Goal: Information Seeking & Learning: Learn about a topic

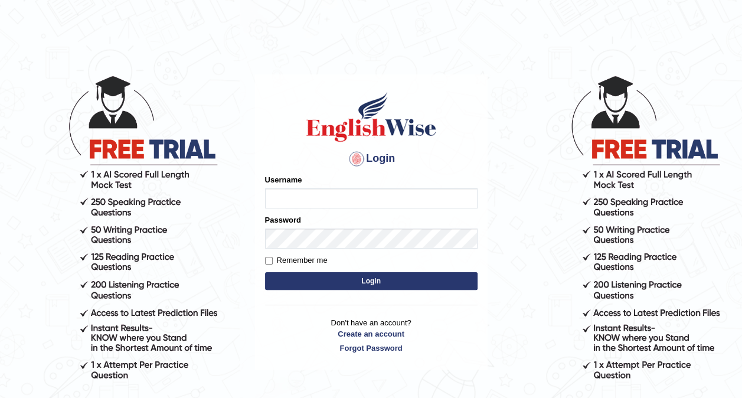
type input "hardeep46"
click at [338, 280] on button "Login" at bounding box center [371, 281] width 213 height 18
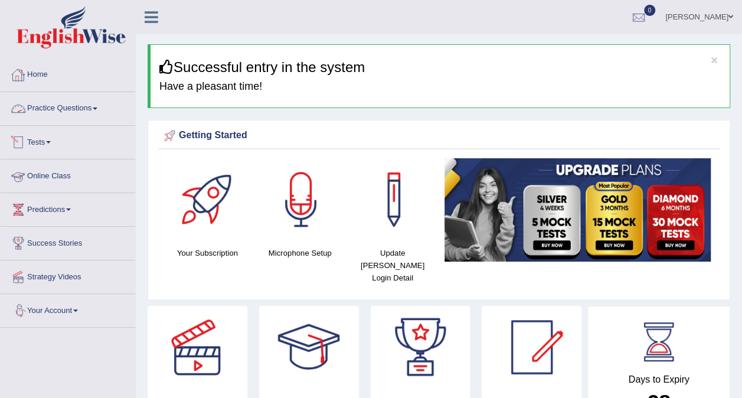
click at [100, 110] on link "Practice Questions" at bounding box center [68, 107] width 135 height 30
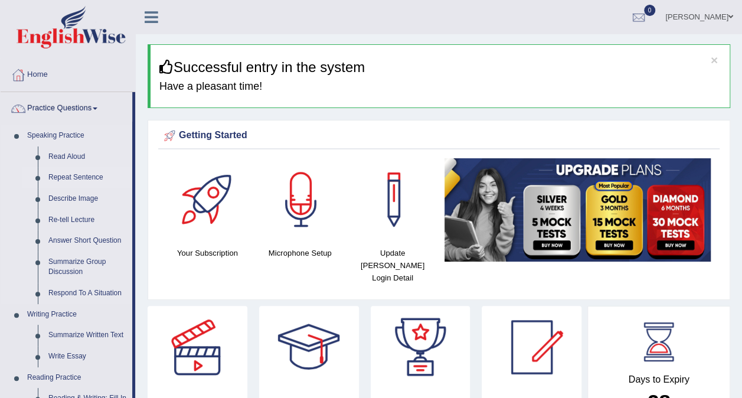
click at [78, 177] on link "Repeat Sentence" at bounding box center [87, 177] width 89 height 21
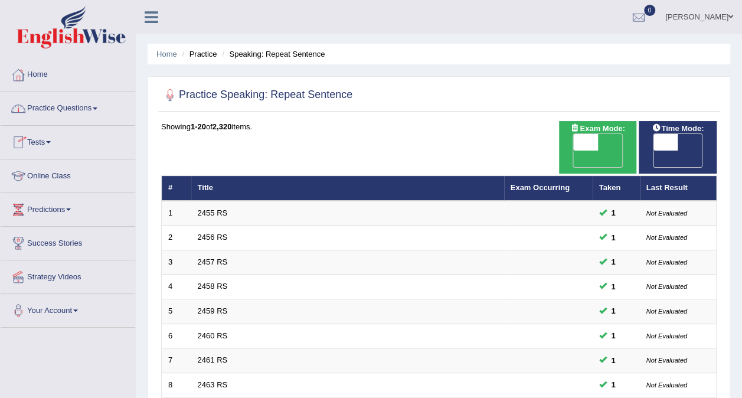
click at [86, 111] on link "Practice Questions" at bounding box center [68, 107] width 135 height 30
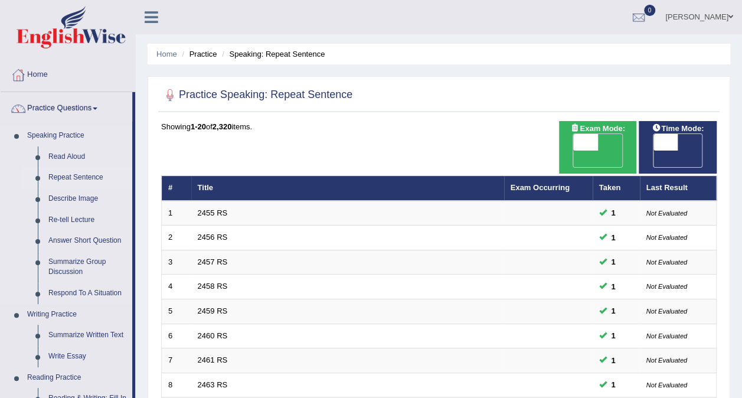
click at [64, 177] on link "Repeat Sentence" at bounding box center [87, 177] width 89 height 21
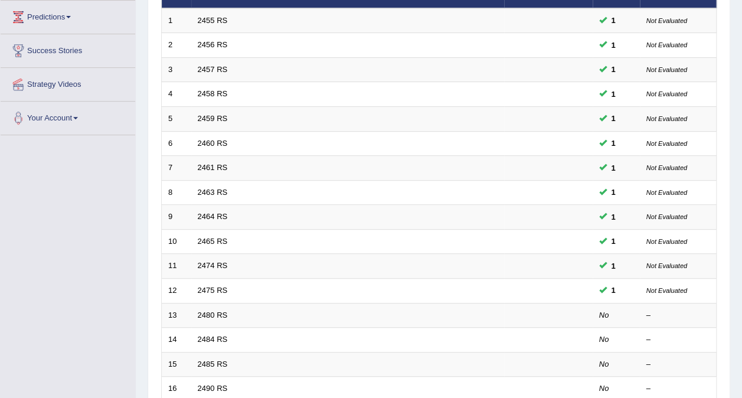
scroll to position [194, 0]
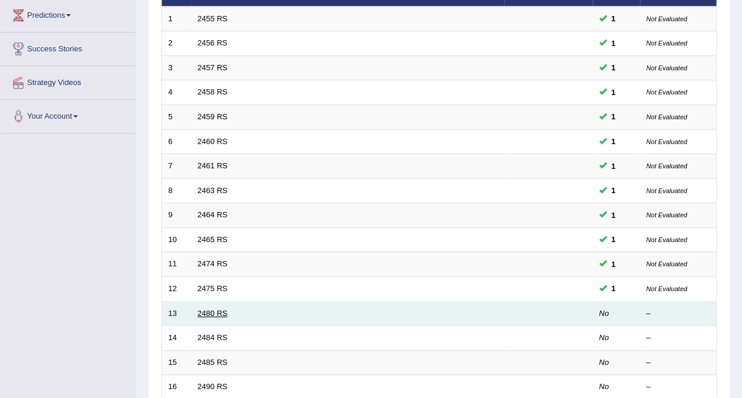
click at [210, 309] on link "2480 RS" at bounding box center [213, 313] width 30 height 9
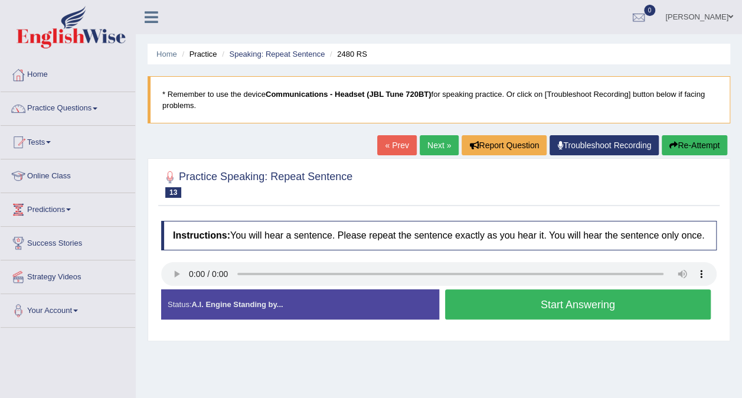
click at [492, 311] on button "Start Answering" at bounding box center [578, 304] width 266 height 30
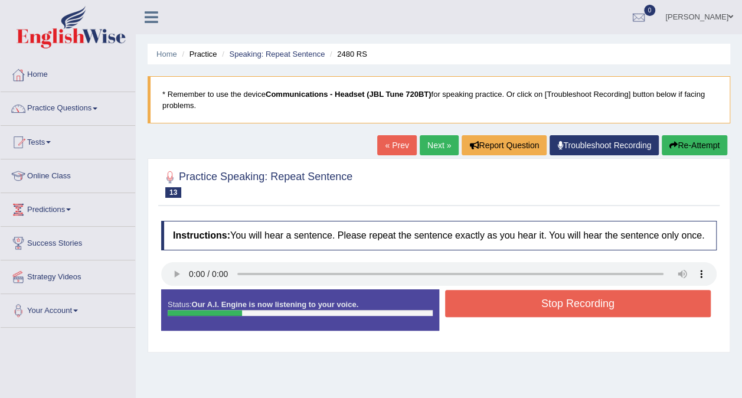
click at [695, 150] on button "Re-Attempt" at bounding box center [695, 145] width 66 height 20
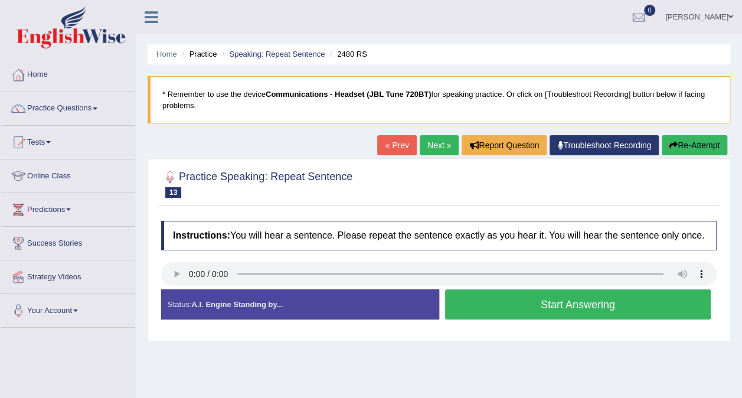
click at [503, 310] on button "Start Answering" at bounding box center [578, 304] width 266 height 30
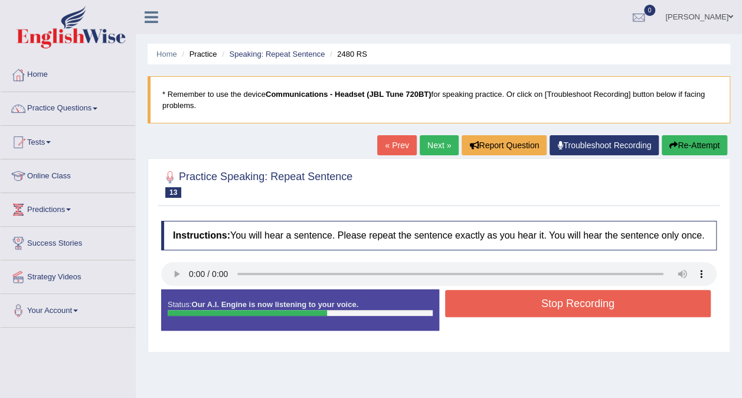
click at [503, 310] on button "Stop Recording" at bounding box center [578, 303] width 266 height 27
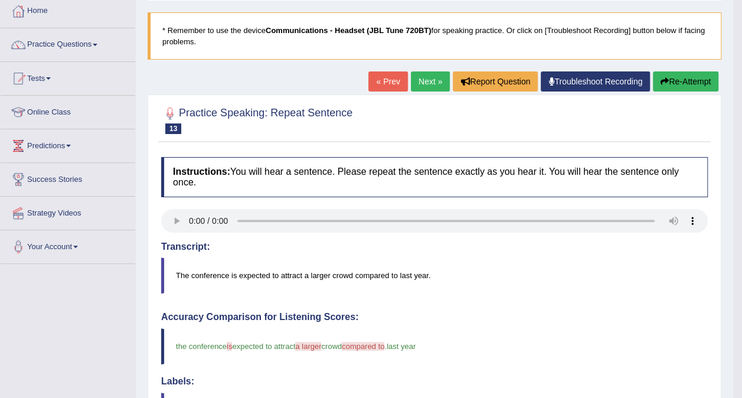
scroll to position [65, 0]
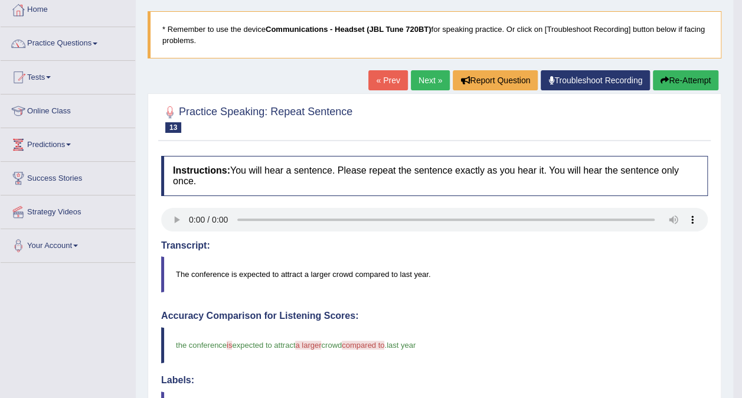
click at [423, 84] on link "Next »" at bounding box center [430, 80] width 39 height 20
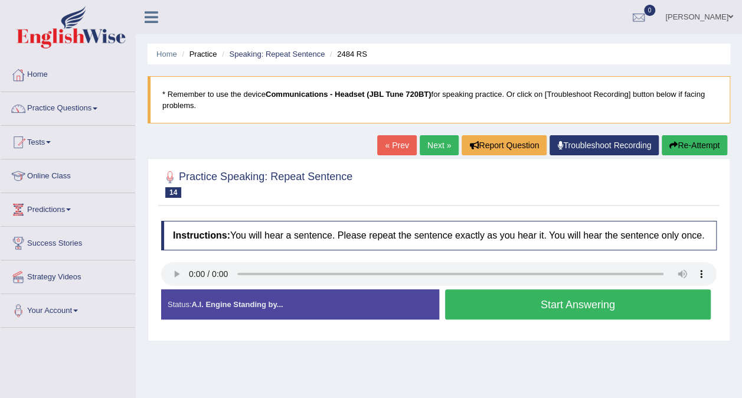
click at [485, 313] on button "Start Answering" at bounding box center [578, 304] width 266 height 30
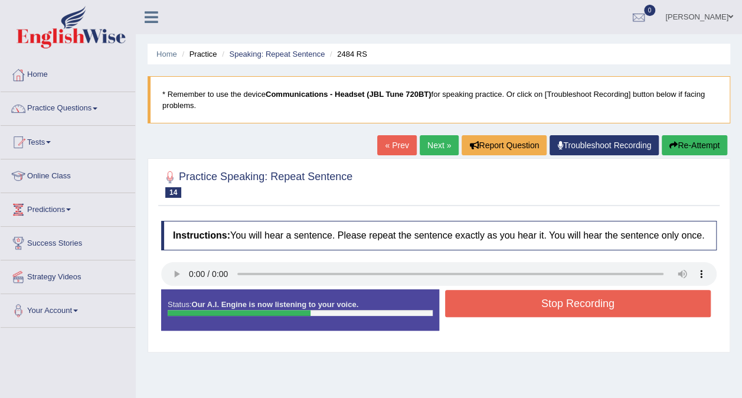
click at [485, 313] on button "Stop Recording" at bounding box center [578, 303] width 266 height 27
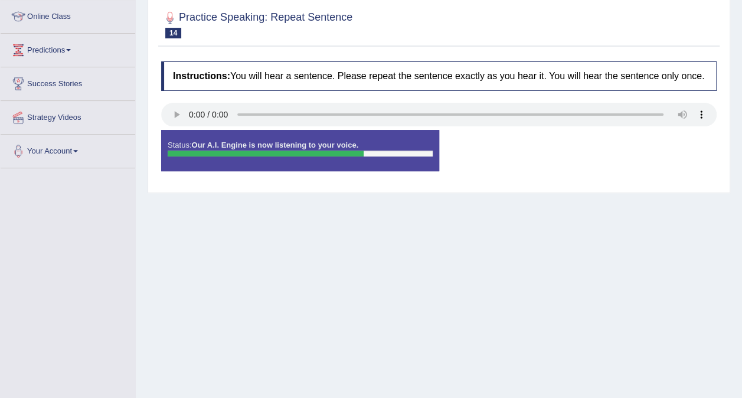
scroll to position [178, 0]
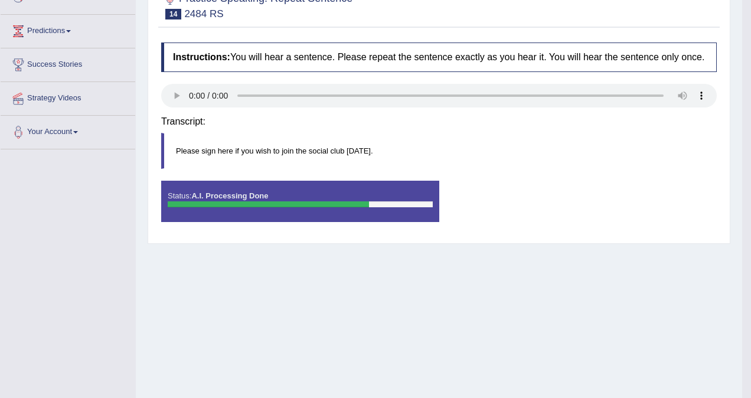
drag, startPoint x: 747, startPoint y: 196, endPoint x: 751, endPoint y: 308, distance: 112.3
click at [742, 220] on html "Toggle navigation Home Practice Questions Speaking Practice Read Aloud Repeat S…" at bounding box center [375, 21] width 751 height 398
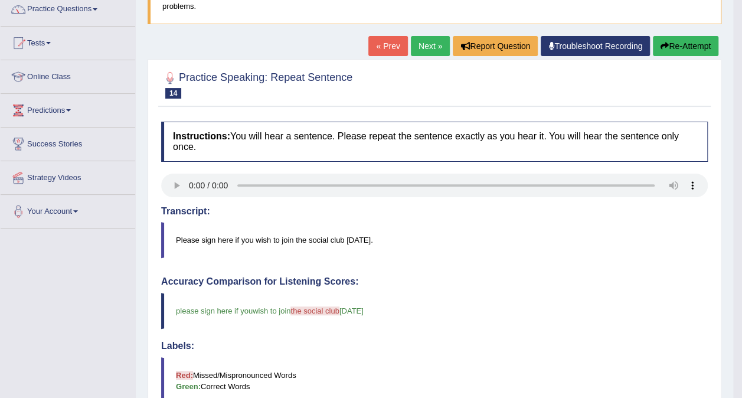
scroll to position [96, 0]
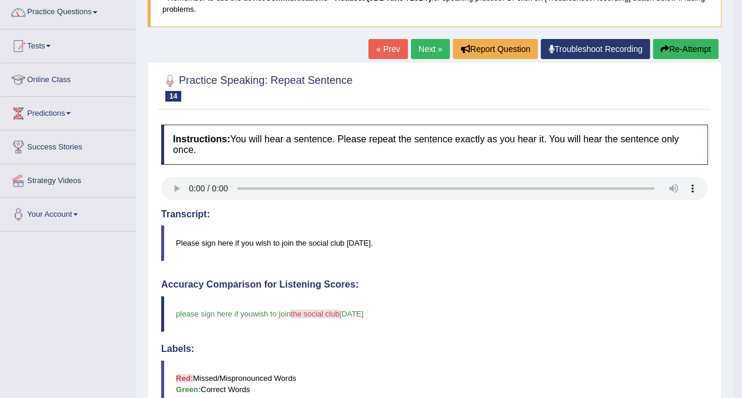
click at [431, 53] on link "Next »" at bounding box center [430, 49] width 39 height 20
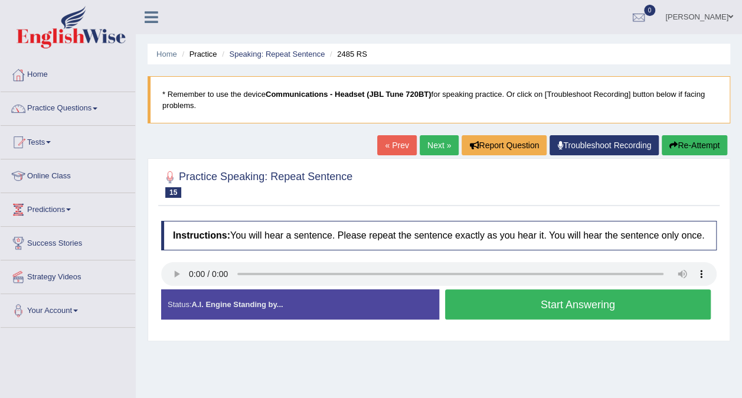
click at [471, 310] on button "Start Answering" at bounding box center [578, 304] width 266 height 30
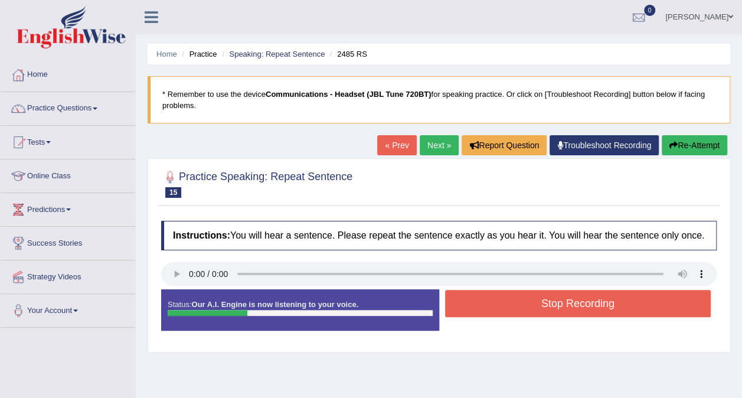
click at [471, 310] on button "Stop Recording" at bounding box center [578, 303] width 266 height 27
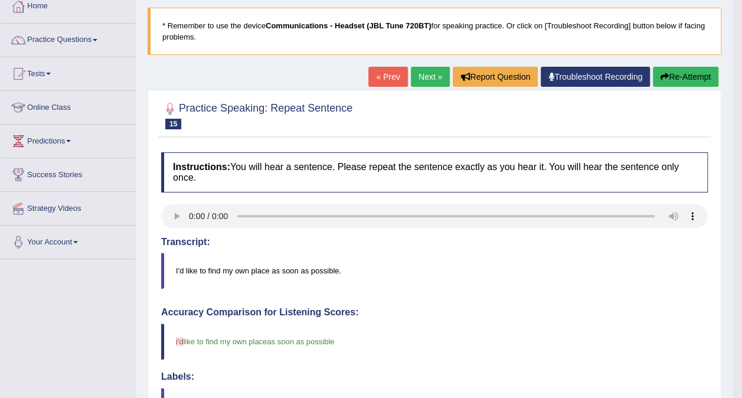
scroll to position [67, 0]
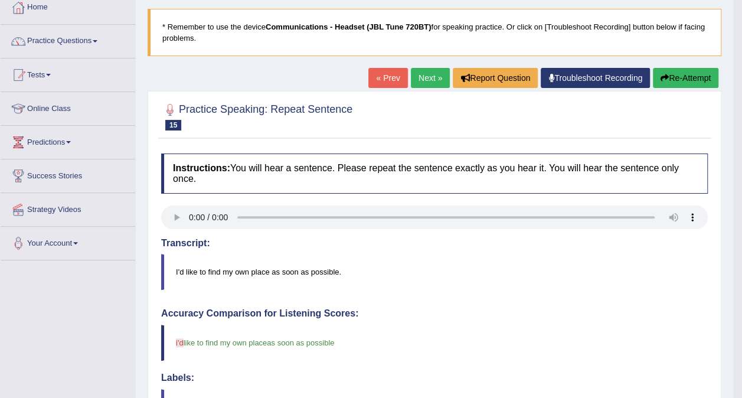
click at [431, 80] on link "Next »" at bounding box center [430, 78] width 39 height 20
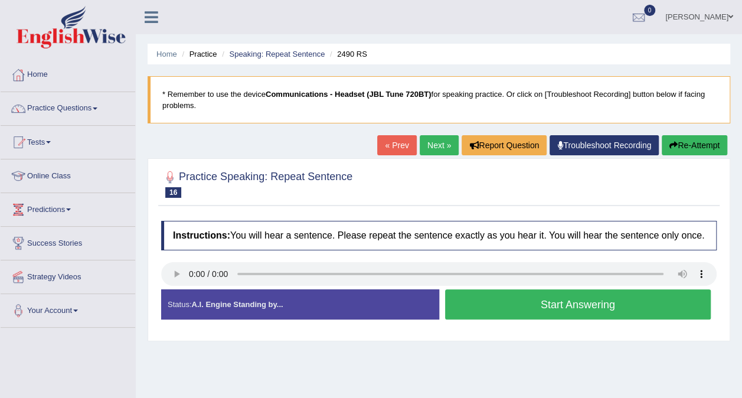
click at [683, 150] on button "Re-Attempt" at bounding box center [695, 145] width 66 height 20
click at [495, 310] on button "Start Answering" at bounding box center [578, 304] width 266 height 30
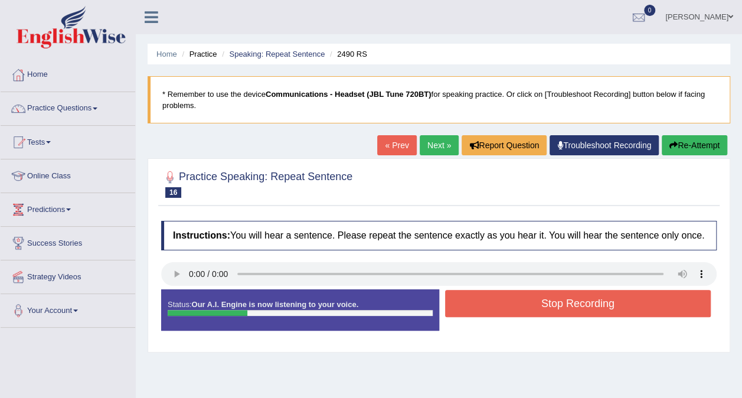
click at [434, 145] on link "Next »" at bounding box center [439, 145] width 39 height 20
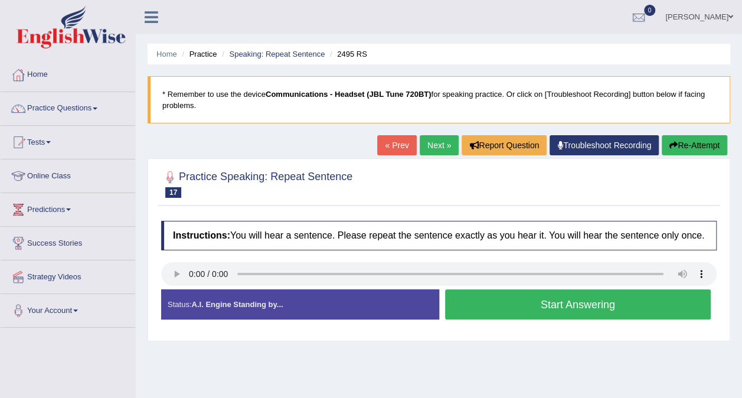
click at [510, 311] on button "Start Answering" at bounding box center [578, 304] width 266 height 30
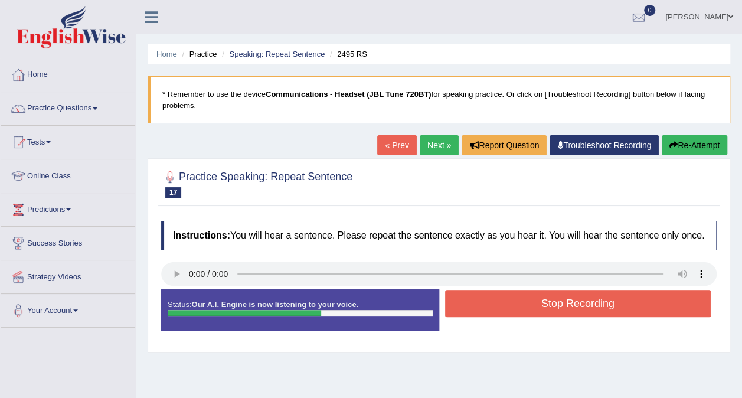
click at [510, 311] on button "Stop Recording" at bounding box center [578, 303] width 266 height 27
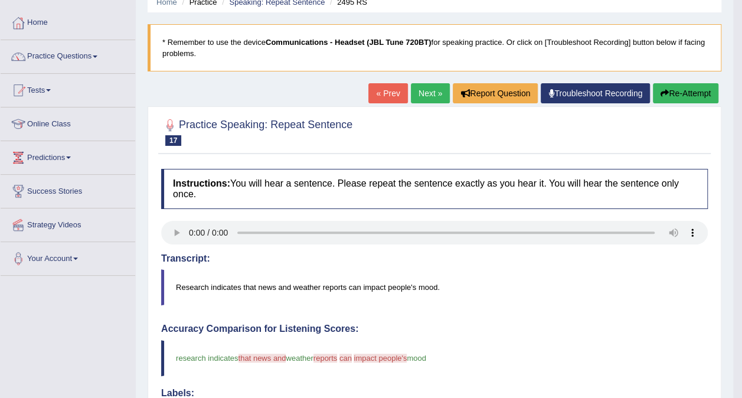
scroll to position [44, 0]
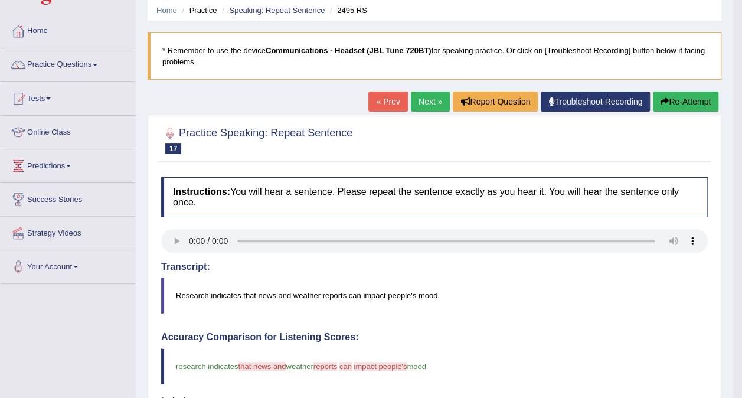
click at [434, 104] on link "Next »" at bounding box center [430, 102] width 39 height 20
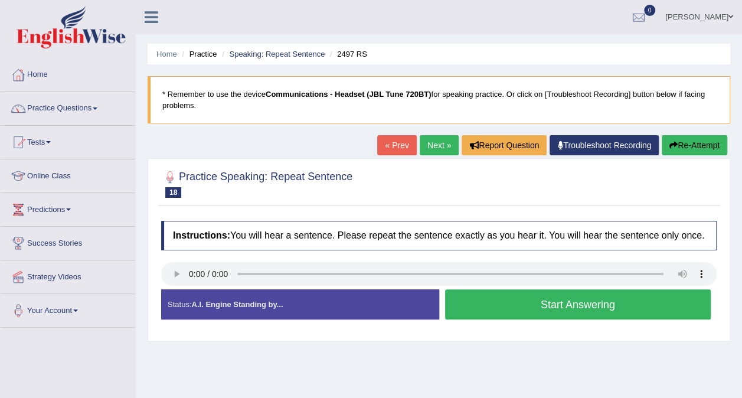
click at [493, 309] on button "Start Answering" at bounding box center [578, 304] width 266 height 30
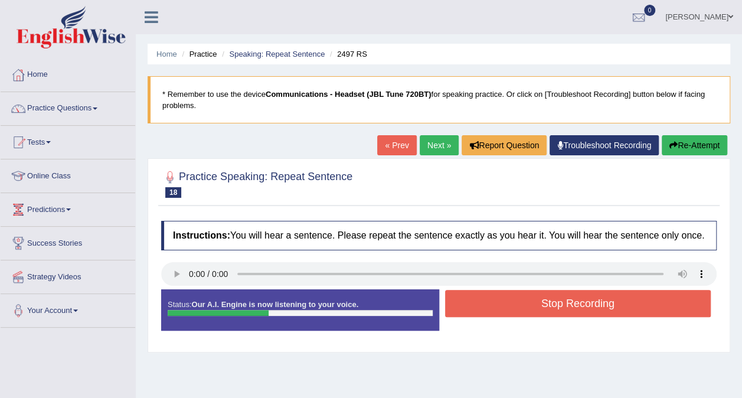
click at [493, 309] on button "Stop Recording" at bounding box center [578, 303] width 266 height 27
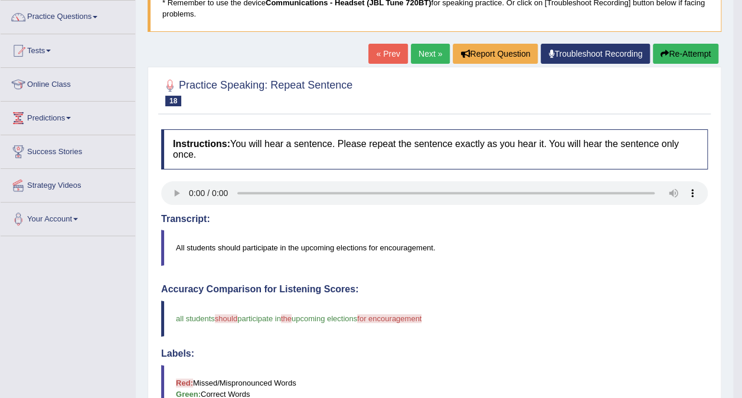
scroll to position [75, 0]
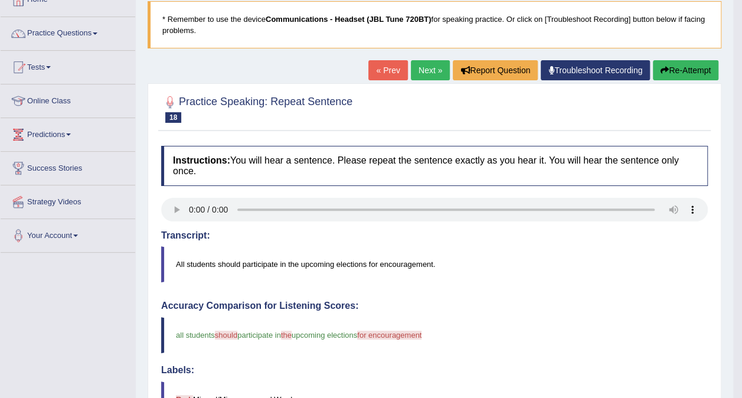
click at [426, 70] on link "Next »" at bounding box center [430, 70] width 39 height 20
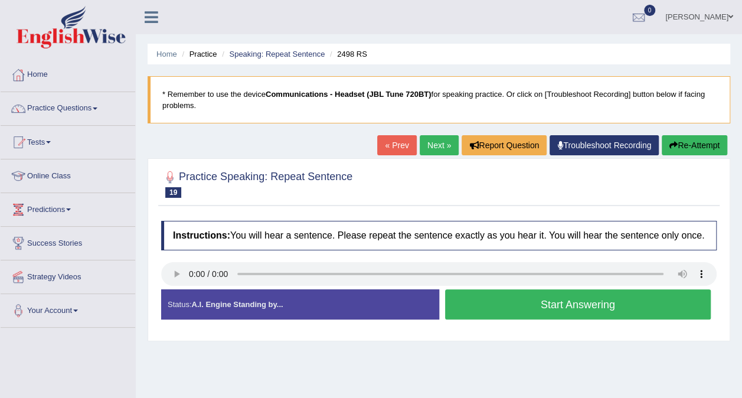
click at [483, 310] on button "Start Answering" at bounding box center [578, 304] width 266 height 30
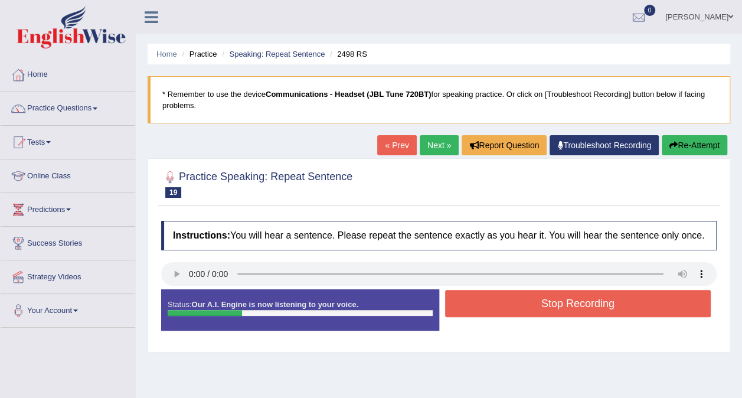
click at [682, 151] on button "Re-Attempt" at bounding box center [695, 145] width 66 height 20
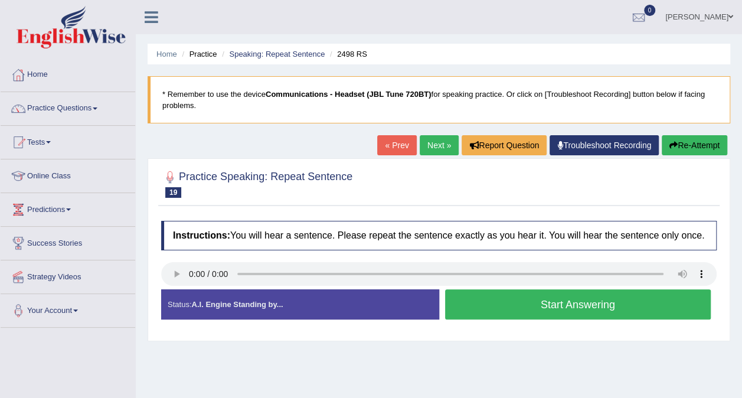
click at [509, 308] on button "Start Answering" at bounding box center [578, 304] width 266 height 30
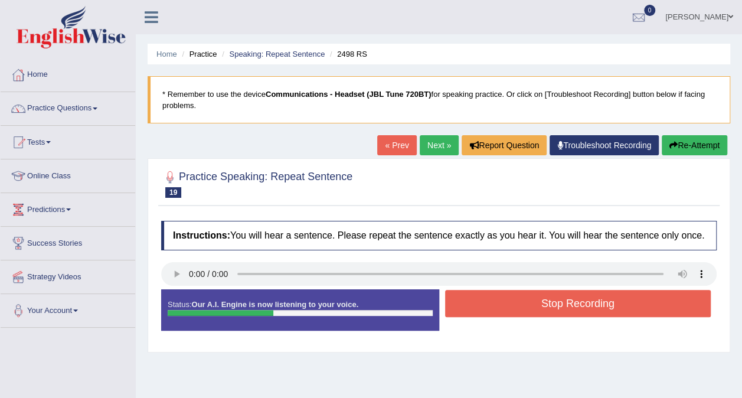
click at [509, 308] on button "Stop Recording" at bounding box center [578, 303] width 266 height 27
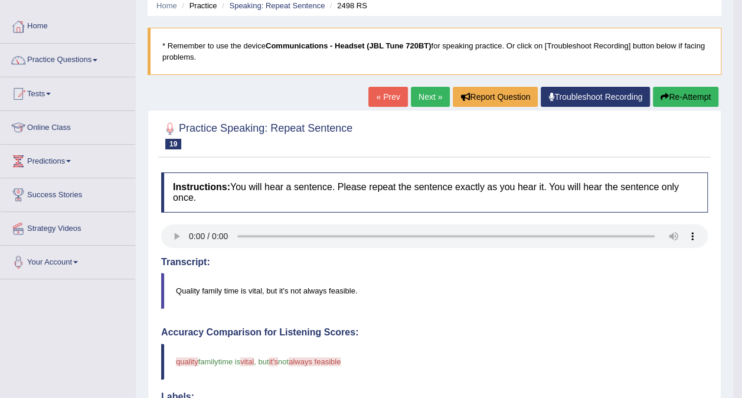
scroll to position [47, 0]
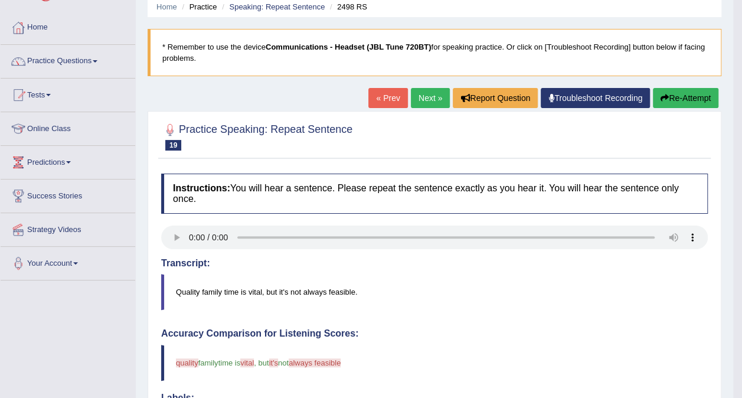
click at [419, 92] on link "Next »" at bounding box center [430, 98] width 39 height 20
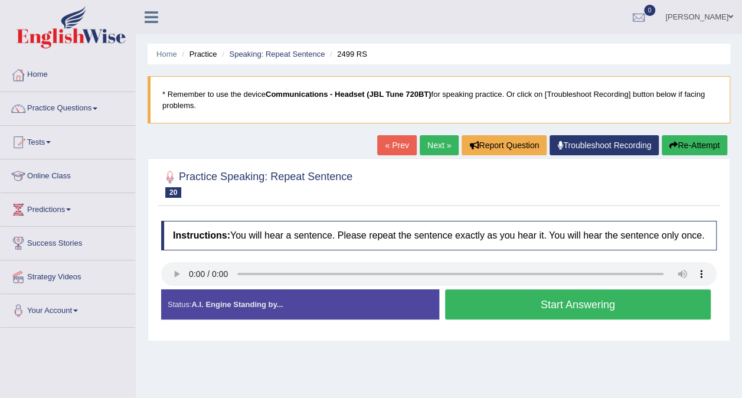
click at [475, 315] on button "Start Answering" at bounding box center [578, 304] width 266 height 30
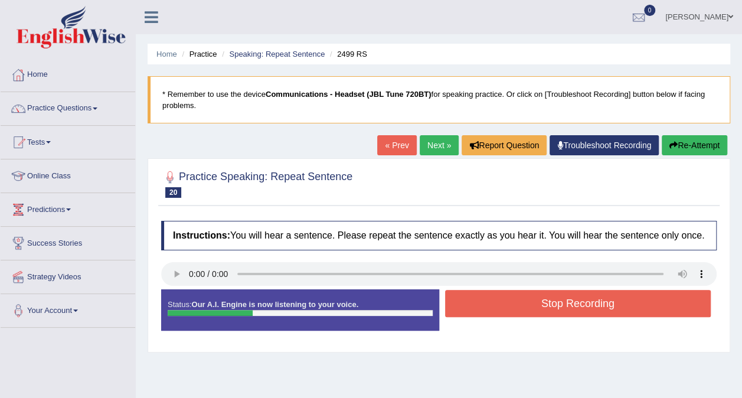
click at [475, 315] on button "Stop Recording" at bounding box center [578, 303] width 266 height 27
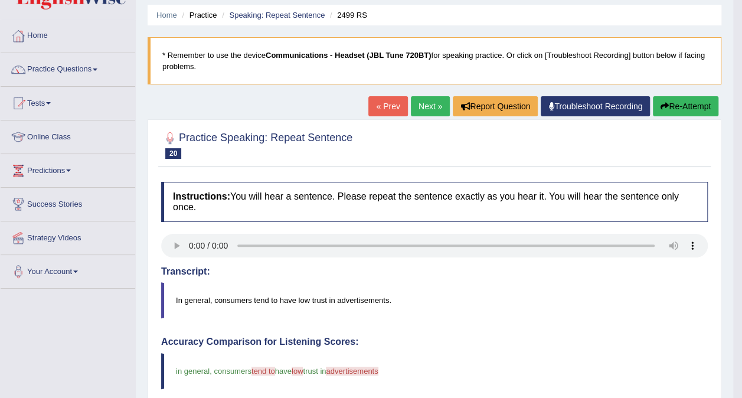
scroll to position [37, 0]
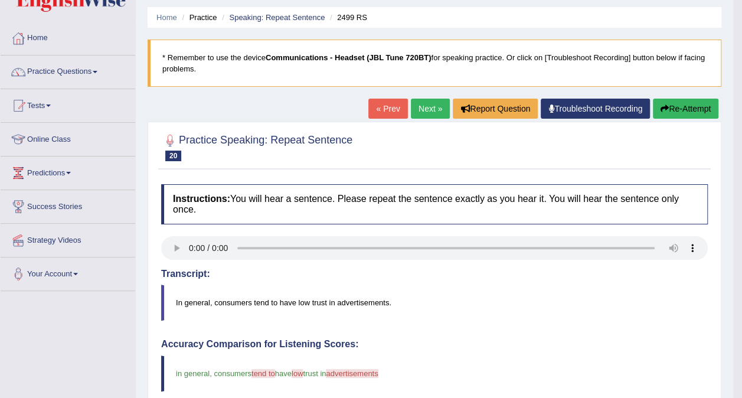
click at [424, 115] on link "Next »" at bounding box center [430, 109] width 39 height 20
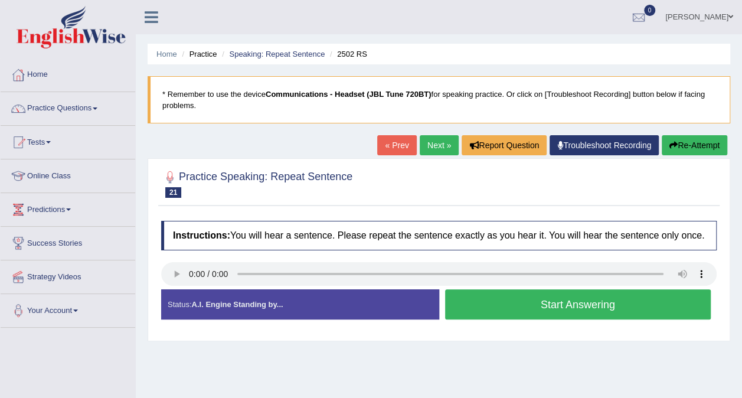
click at [535, 312] on button "Start Answering" at bounding box center [578, 304] width 266 height 30
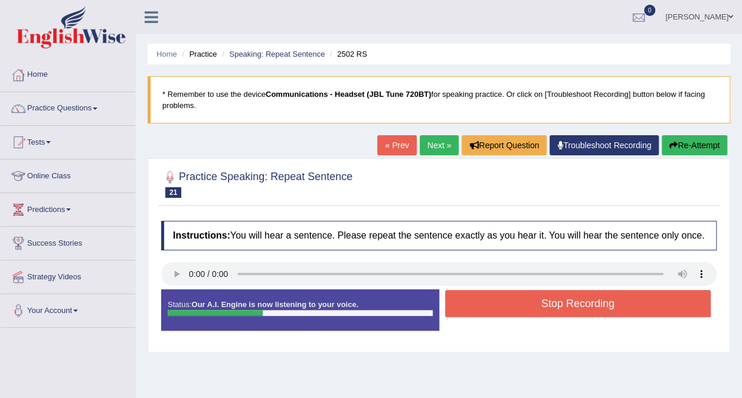
click at [535, 312] on button "Stop Recording" at bounding box center [578, 303] width 266 height 27
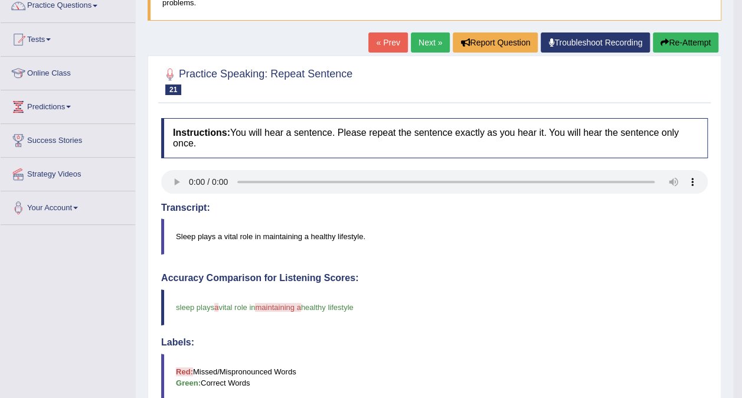
scroll to position [103, 0]
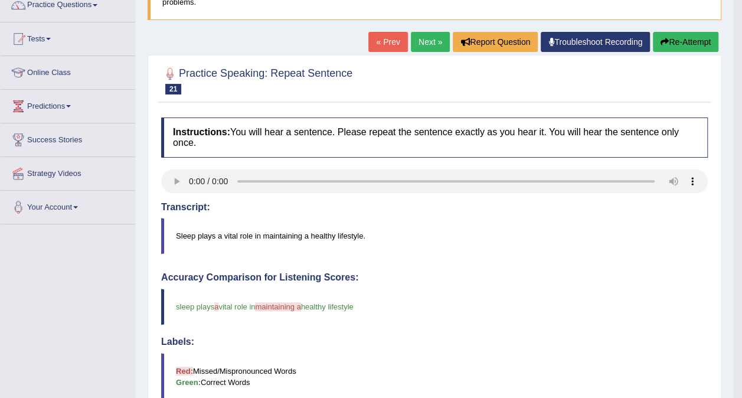
click at [428, 38] on link "Next »" at bounding box center [430, 42] width 39 height 20
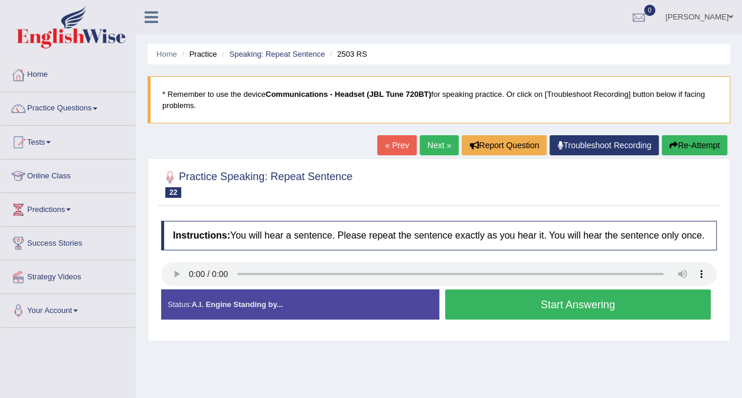
click at [522, 311] on button "Start Answering" at bounding box center [578, 304] width 266 height 30
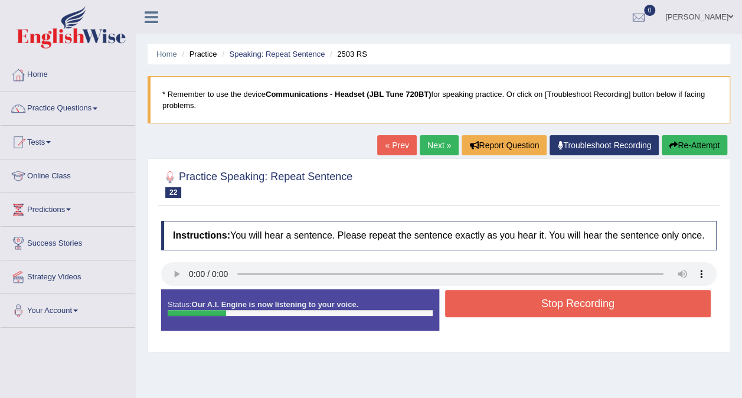
drag, startPoint x: 741, startPoint y: 218, endPoint x: 740, endPoint y: 294, distance: 76.2
click at [740, 294] on div "Home Practice Speaking: Repeat Sentence 2503 RS * Remember to use the device Co…" at bounding box center [439, 295] width 607 height 591
click at [438, 141] on link "Next »" at bounding box center [439, 145] width 39 height 20
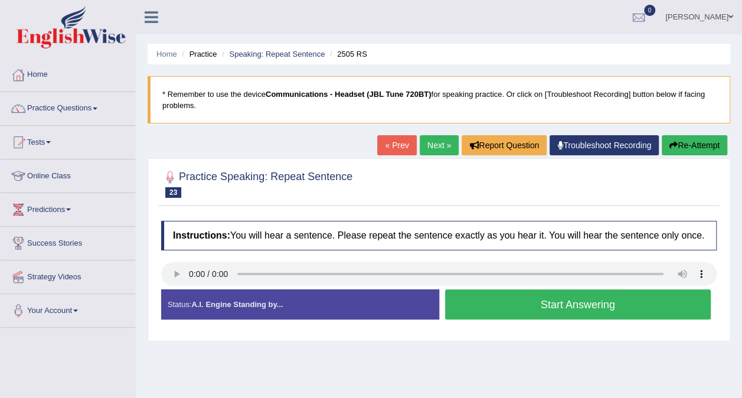
click at [497, 308] on button "Start Answering" at bounding box center [578, 304] width 266 height 30
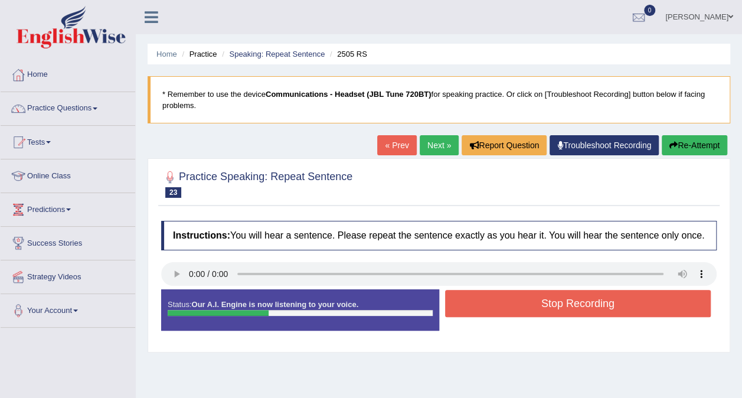
click at [497, 308] on button "Stop Recording" at bounding box center [578, 303] width 266 height 27
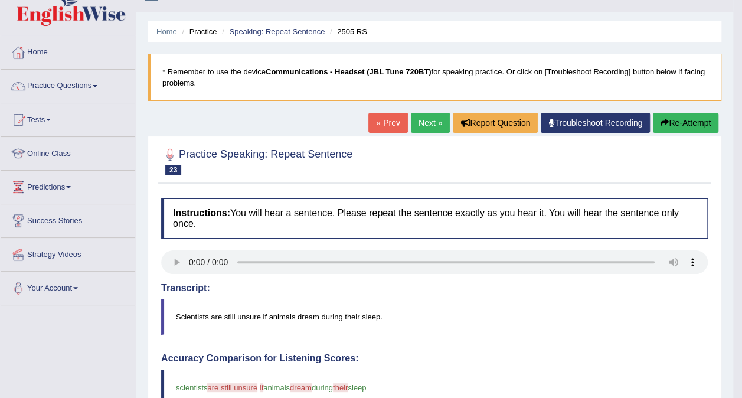
drag, startPoint x: 747, startPoint y: 172, endPoint x: 751, endPoint y: 222, distance: 49.8
click at [742, 222] on html "Toggle navigation Home Practice Questions Speaking Practice Read Aloud Repeat S…" at bounding box center [371, 177] width 742 height 398
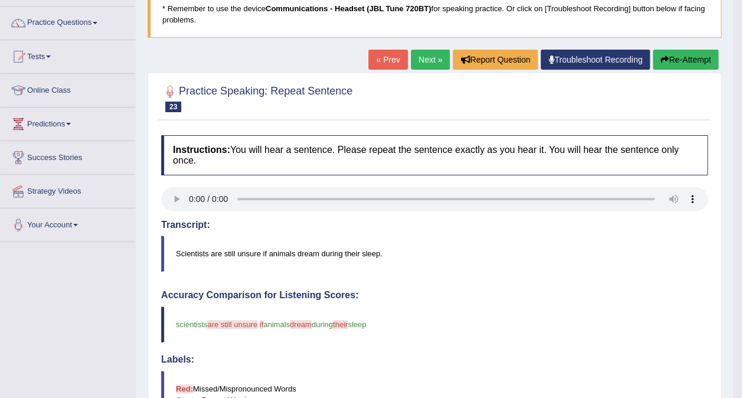
scroll to position [57, 0]
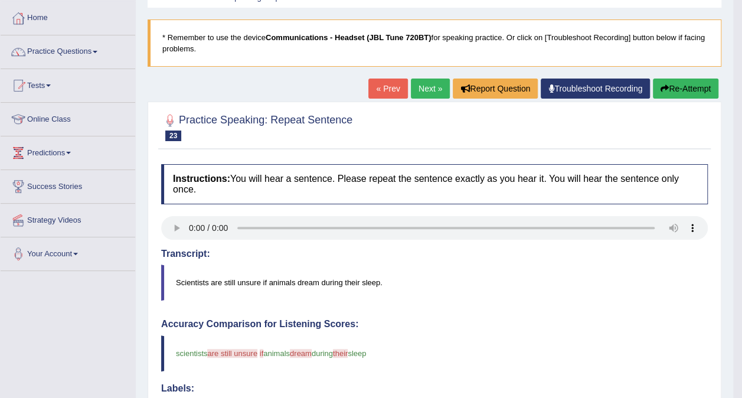
click at [435, 87] on link "Next »" at bounding box center [430, 89] width 39 height 20
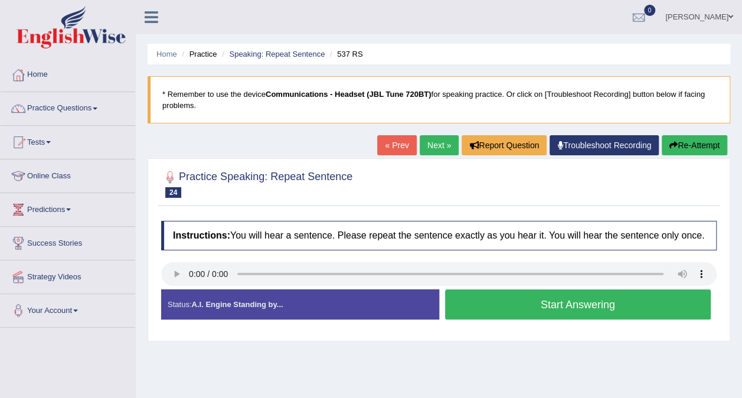
click at [510, 312] on button "Start Answering" at bounding box center [578, 304] width 266 height 30
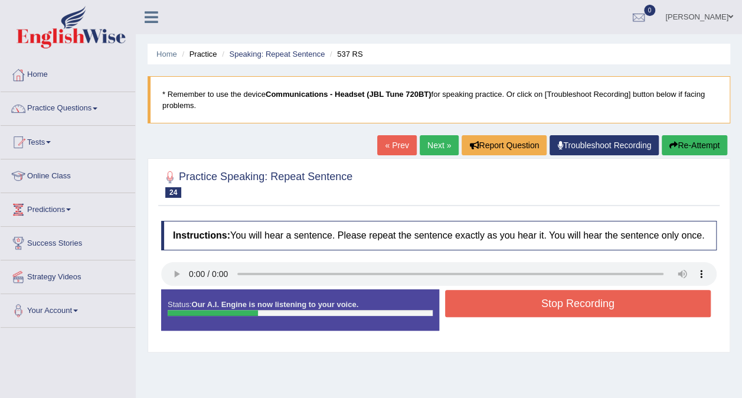
click at [510, 312] on button "Stop Recording" at bounding box center [578, 303] width 266 height 27
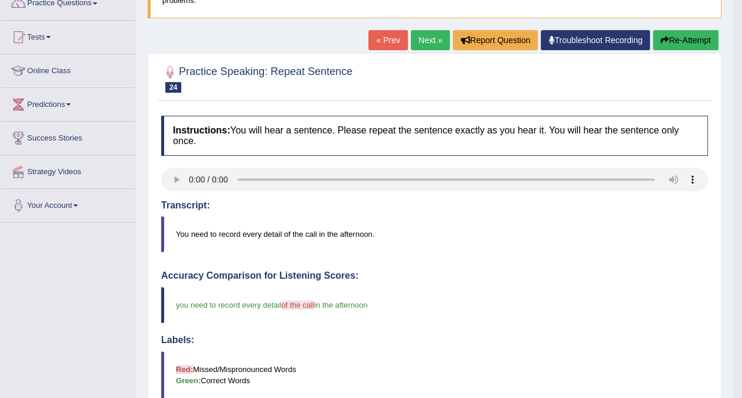
scroll to position [104, 0]
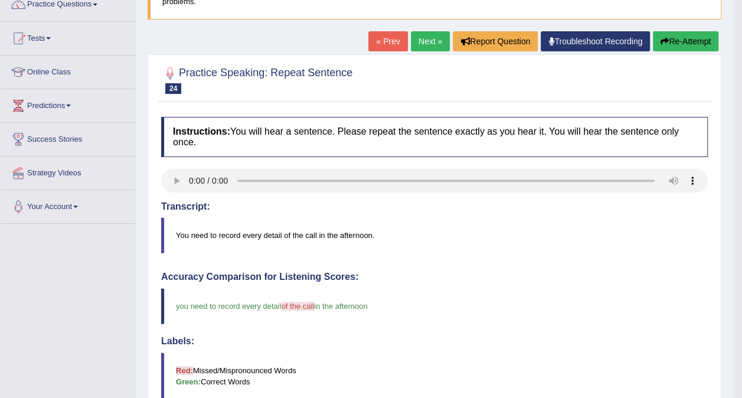
click at [421, 41] on link "Next »" at bounding box center [430, 41] width 39 height 20
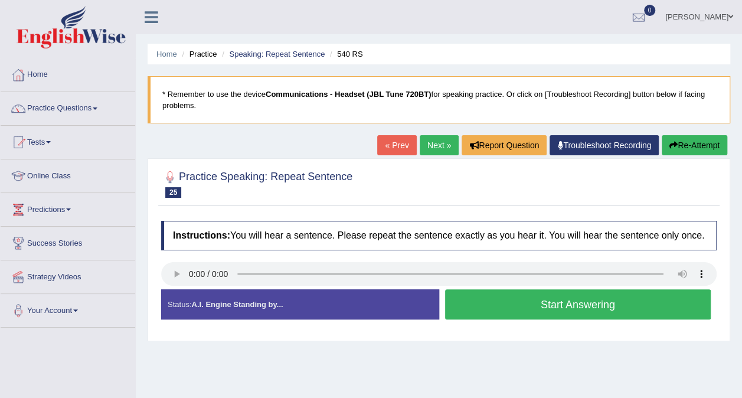
click at [506, 312] on button "Start Answering" at bounding box center [578, 304] width 266 height 30
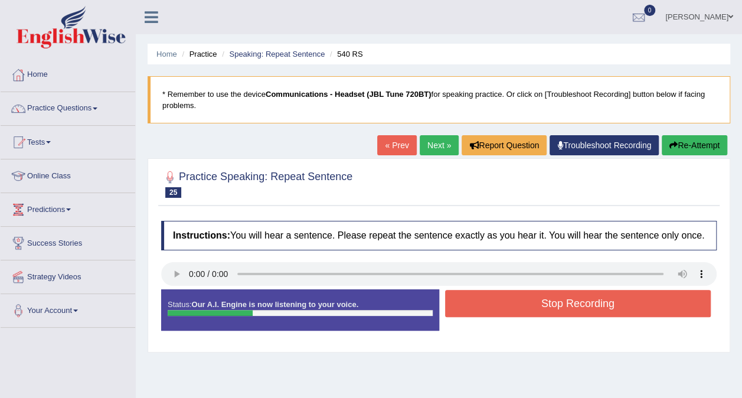
click at [506, 312] on button "Stop Recording" at bounding box center [578, 303] width 266 height 27
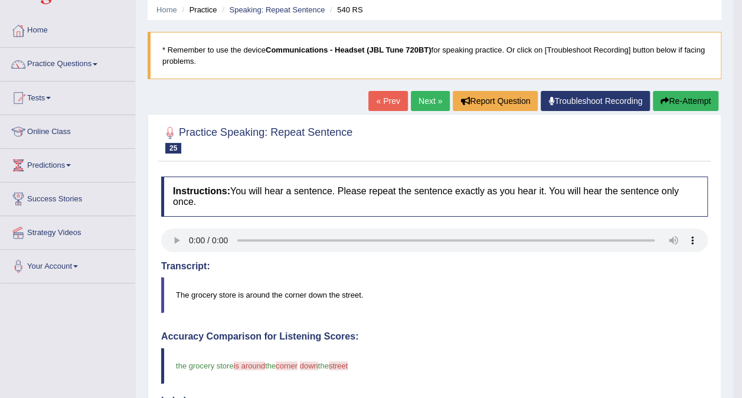
scroll to position [48, 0]
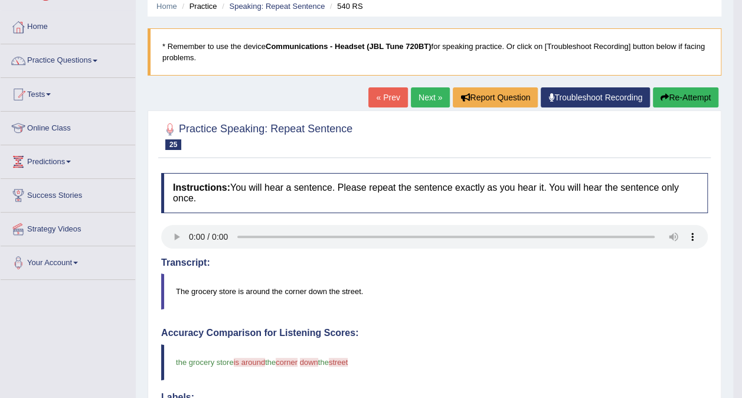
click at [425, 97] on link "Next »" at bounding box center [430, 97] width 39 height 20
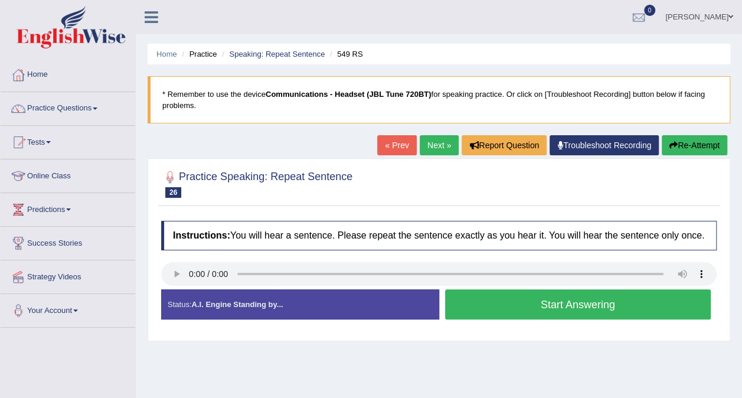
click at [558, 313] on button "Start Answering" at bounding box center [578, 304] width 266 height 30
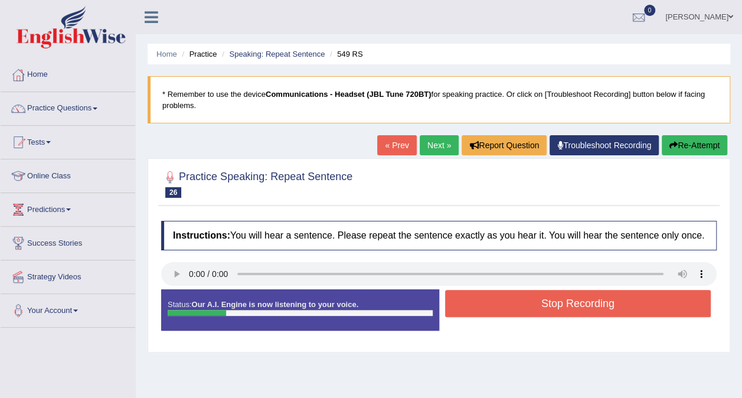
click at [558, 313] on button "Stop Recording" at bounding box center [578, 303] width 266 height 27
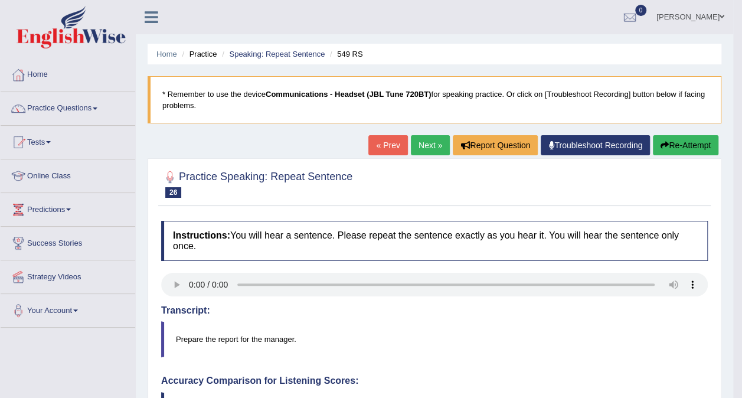
click at [672, 147] on button "Re-Attempt" at bounding box center [686, 145] width 66 height 20
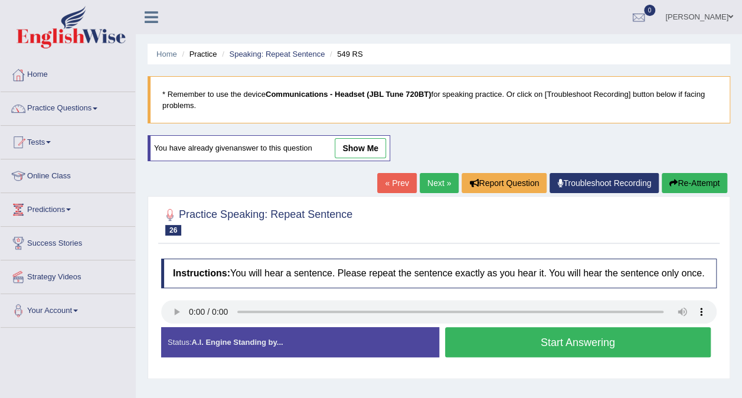
click at [515, 348] on button "Start Answering" at bounding box center [578, 342] width 266 height 30
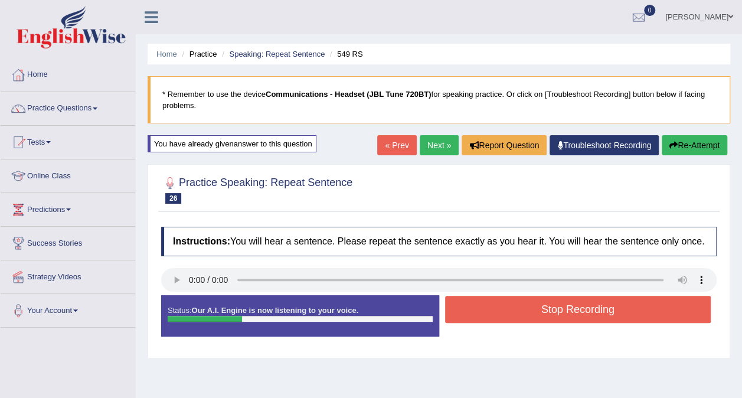
click at [525, 313] on button "Stop Recording" at bounding box center [578, 309] width 266 height 27
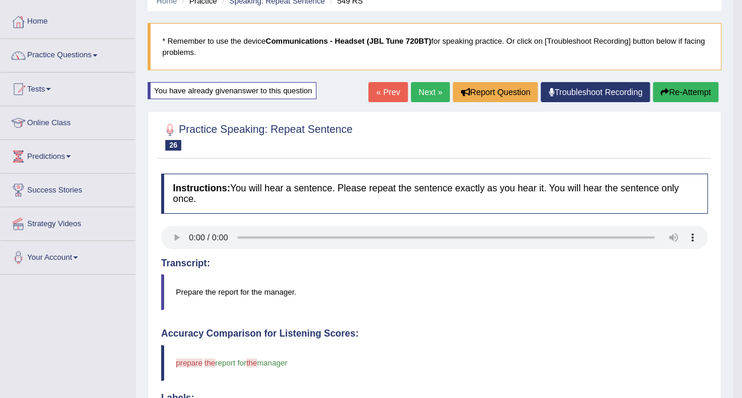
scroll to position [53, 0]
click at [669, 97] on button "Re-Attempt" at bounding box center [686, 93] width 66 height 20
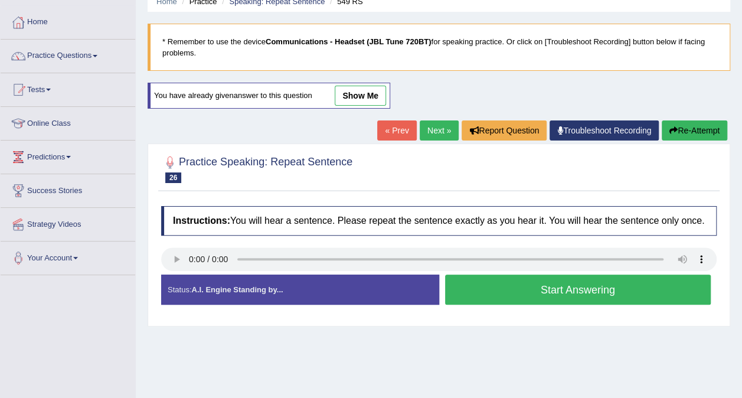
click at [504, 295] on button "Start Answering" at bounding box center [578, 290] width 266 height 30
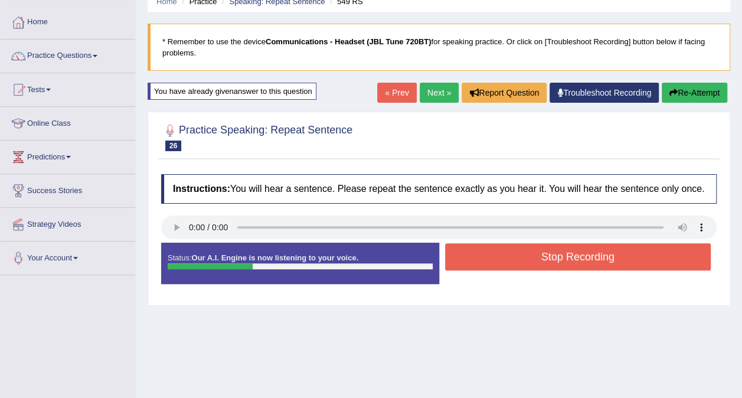
click at [538, 253] on button "Stop Recording" at bounding box center [578, 256] width 266 height 27
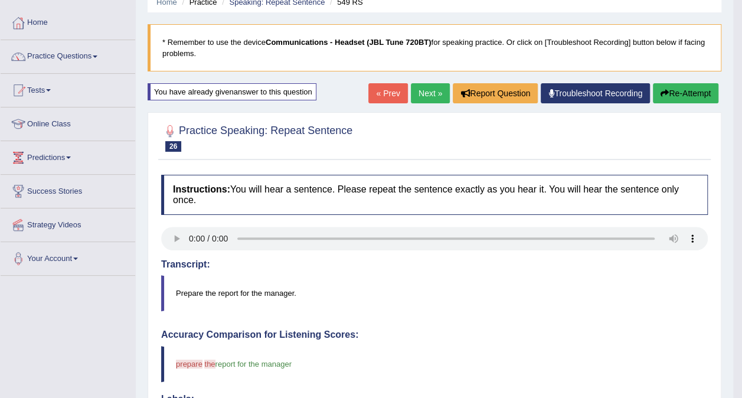
scroll to position [45, 0]
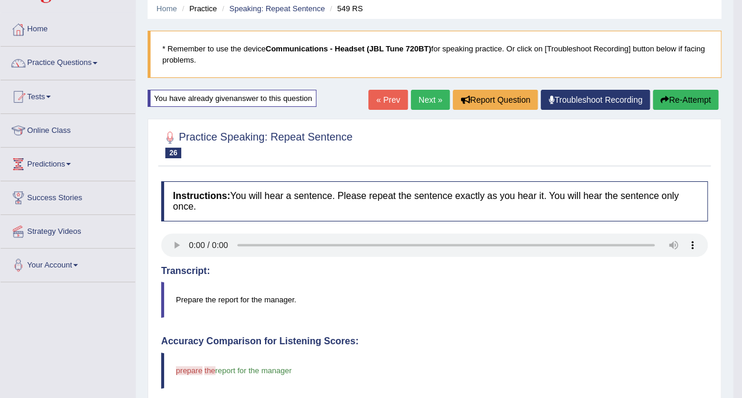
click at [675, 97] on button "Re-Attempt" at bounding box center [686, 100] width 66 height 20
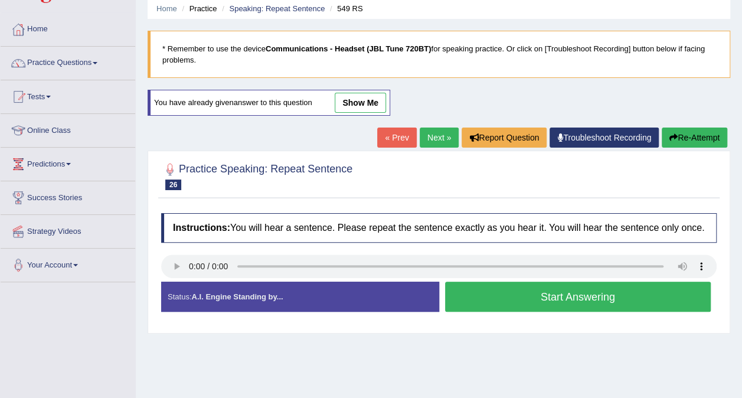
click at [536, 294] on button "Start Answering" at bounding box center [578, 297] width 266 height 30
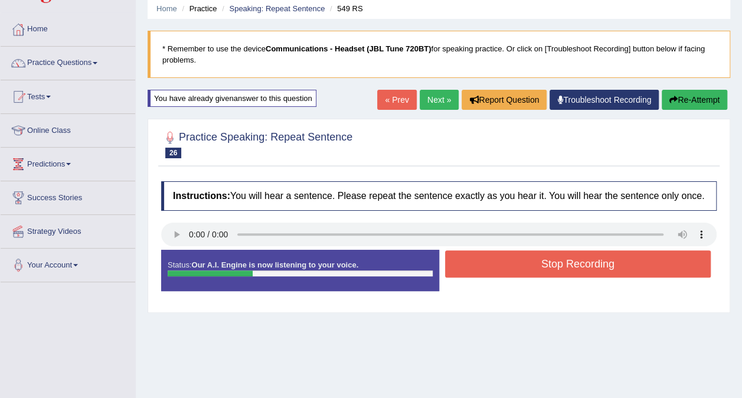
click at [540, 266] on button "Stop Recording" at bounding box center [578, 263] width 266 height 27
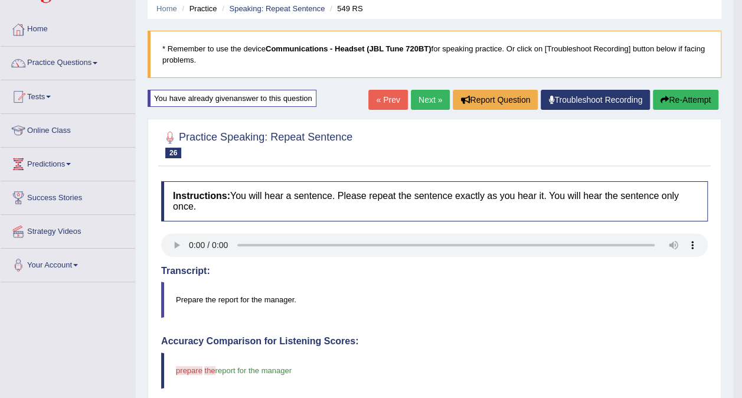
click at [697, 102] on button "Re-Attempt" at bounding box center [686, 100] width 66 height 20
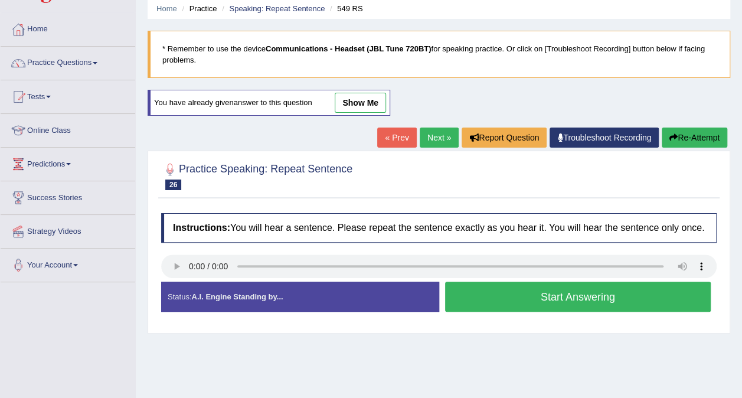
click at [575, 294] on button "Start Answering" at bounding box center [578, 297] width 266 height 30
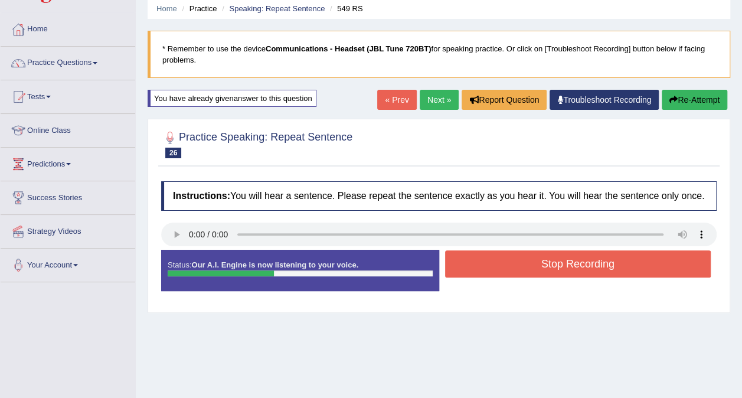
click at [547, 265] on button "Stop Recording" at bounding box center [578, 263] width 266 height 27
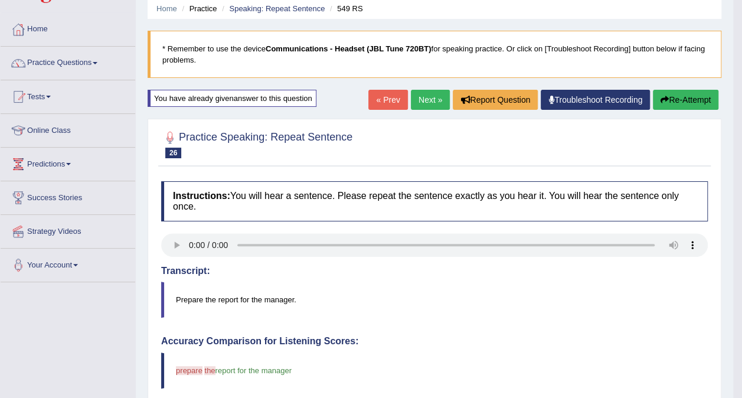
click at [678, 98] on button "Re-Attempt" at bounding box center [686, 100] width 66 height 20
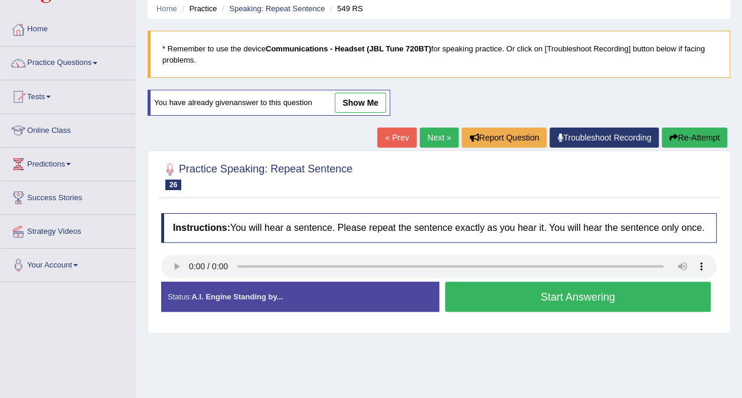
click at [526, 298] on button "Start Answering" at bounding box center [578, 297] width 266 height 30
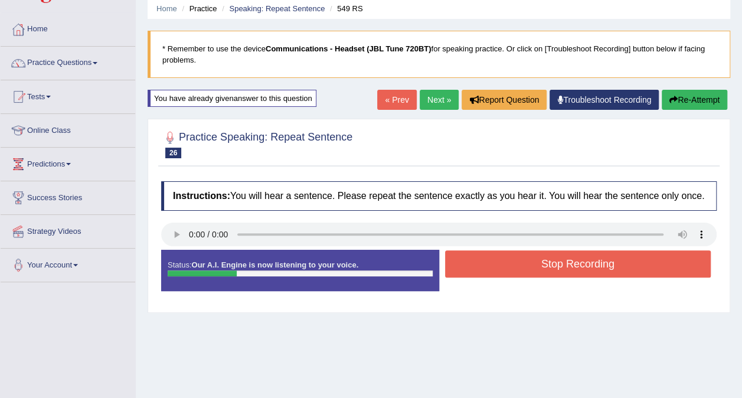
click at [535, 275] on button "Stop Recording" at bounding box center [578, 263] width 266 height 27
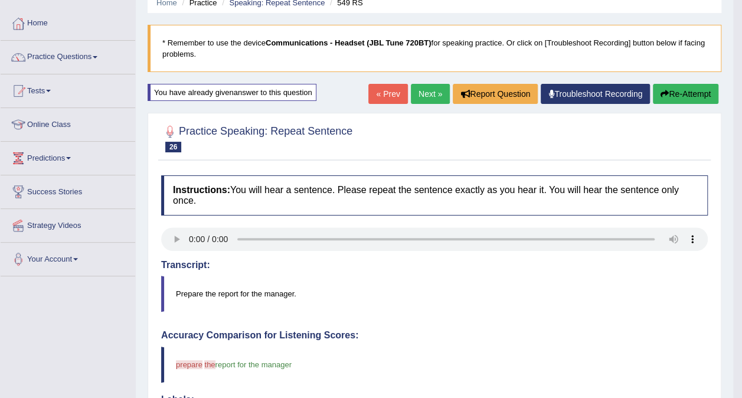
scroll to position [53, 0]
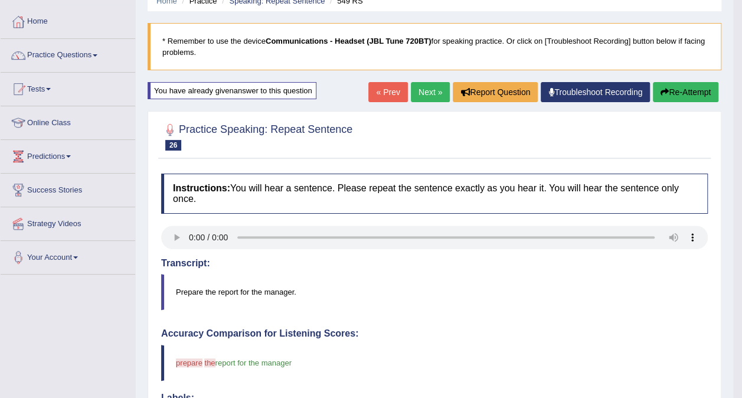
click at [438, 95] on link "Next »" at bounding box center [430, 92] width 39 height 20
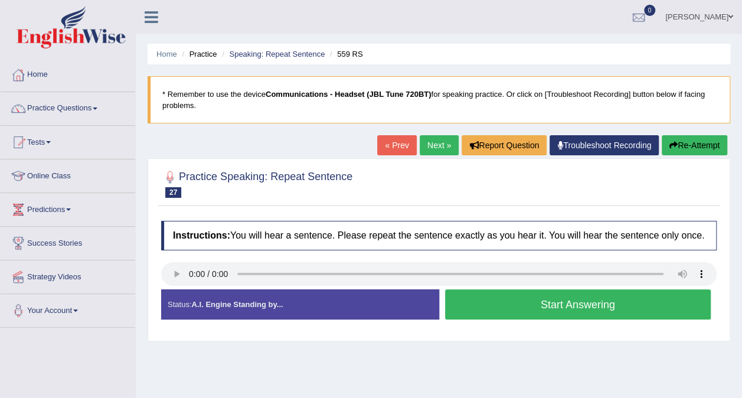
click at [488, 305] on button "Start Answering" at bounding box center [578, 304] width 266 height 30
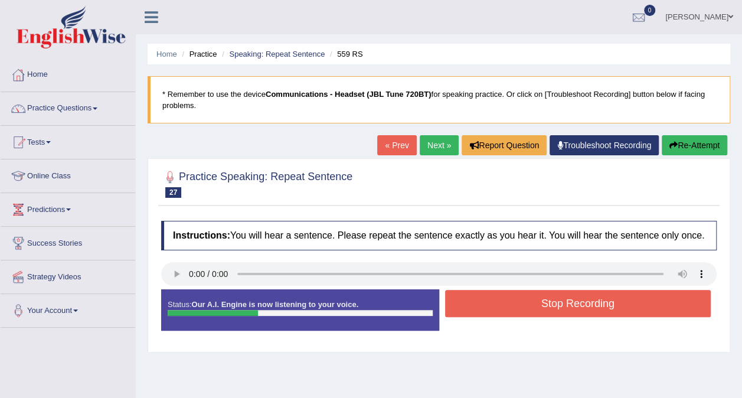
click at [488, 305] on button "Stop Recording" at bounding box center [578, 303] width 266 height 27
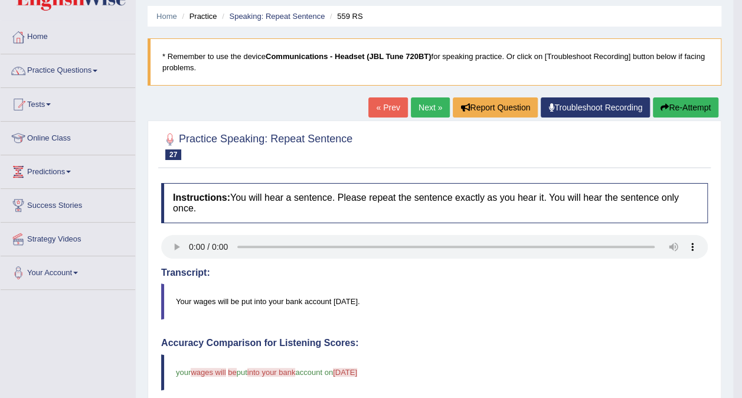
scroll to position [42, 0]
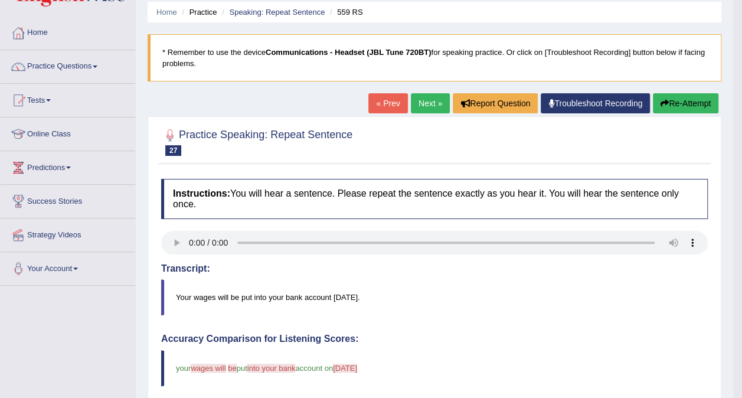
click at [419, 101] on link "Next »" at bounding box center [430, 103] width 39 height 20
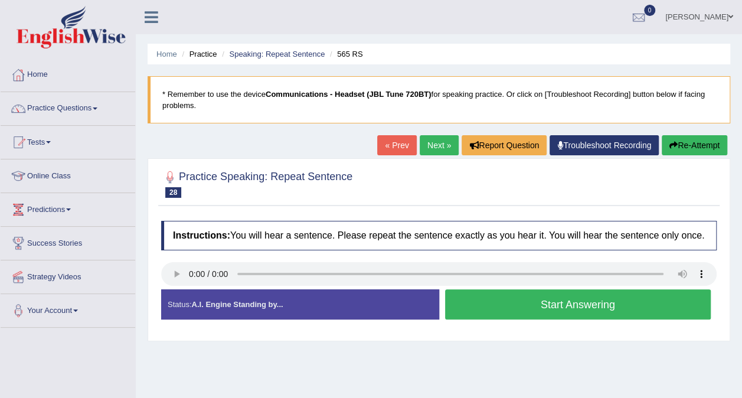
click at [516, 311] on button "Start Answering" at bounding box center [578, 304] width 266 height 30
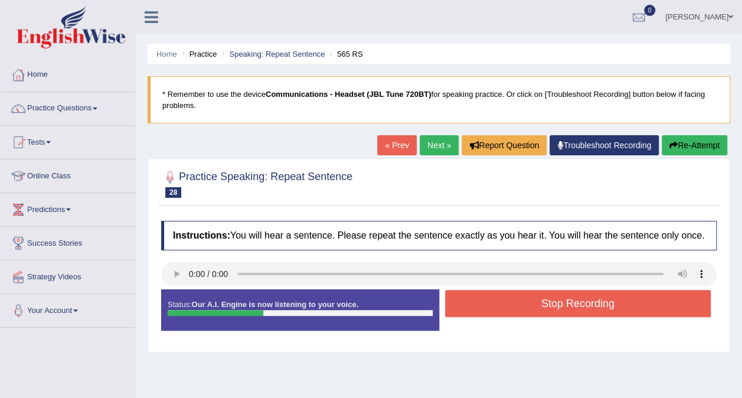
click at [516, 311] on button "Stop Recording" at bounding box center [578, 303] width 266 height 27
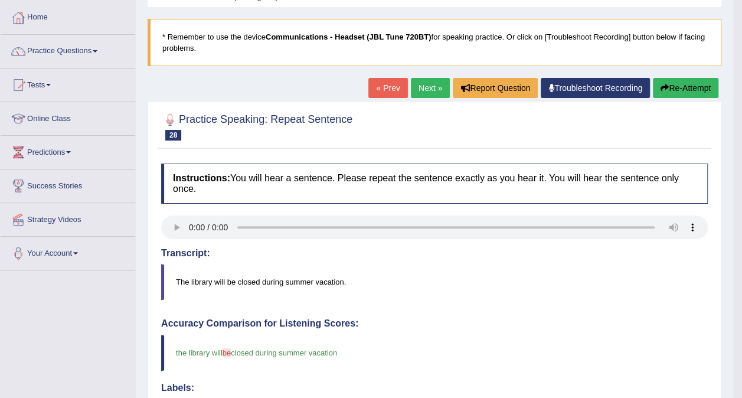
scroll to position [58, 0]
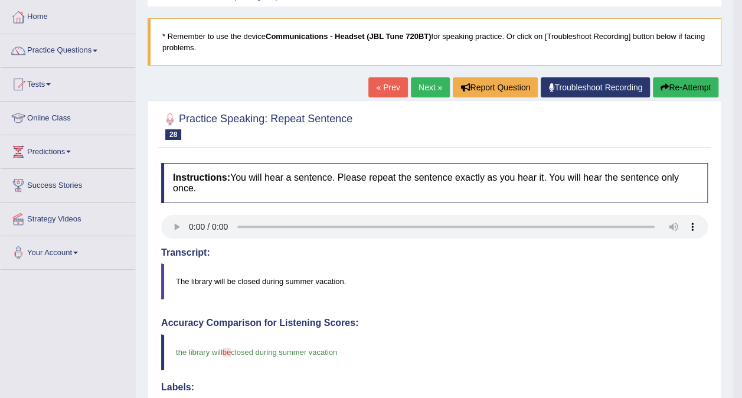
click at [669, 89] on button "Re-Attempt" at bounding box center [686, 87] width 66 height 20
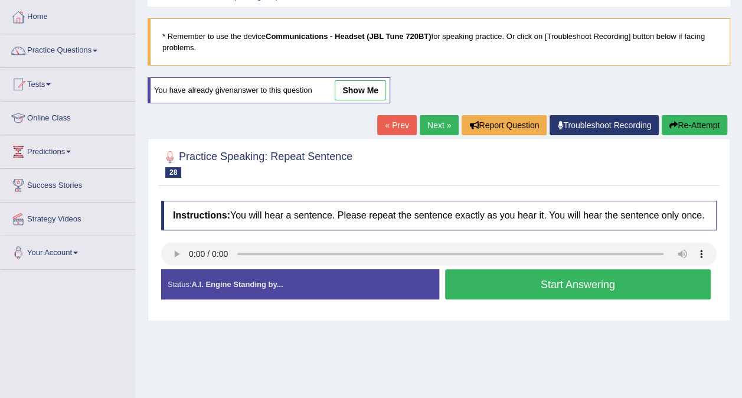
click at [566, 286] on button "Start Answering" at bounding box center [578, 284] width 266 height 30
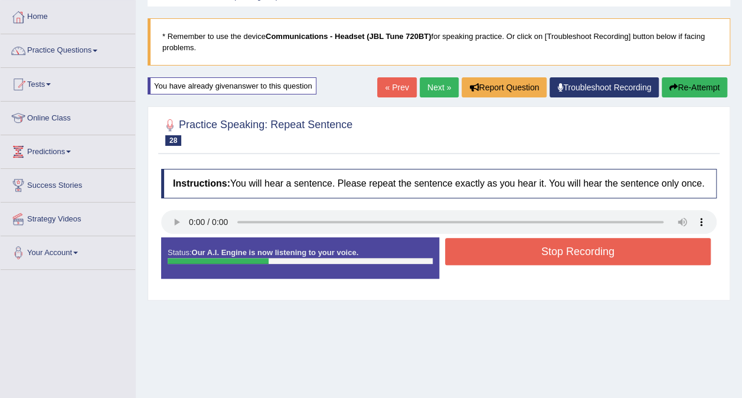
click at [553, 258] on button "Stop Recording" at bounding box center [578, 251] width 266 height 27
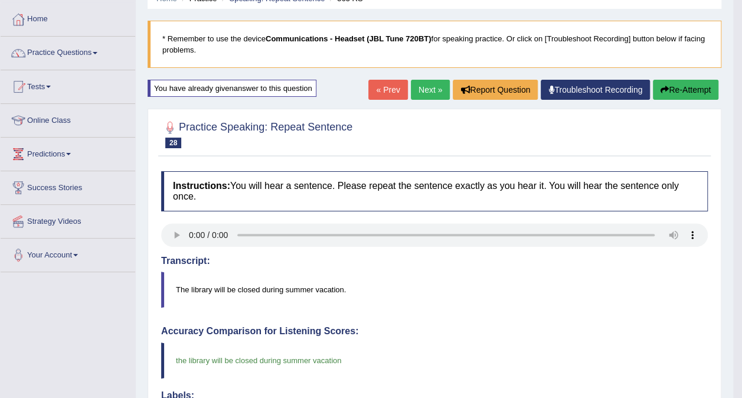
scroll to position [57, 0]
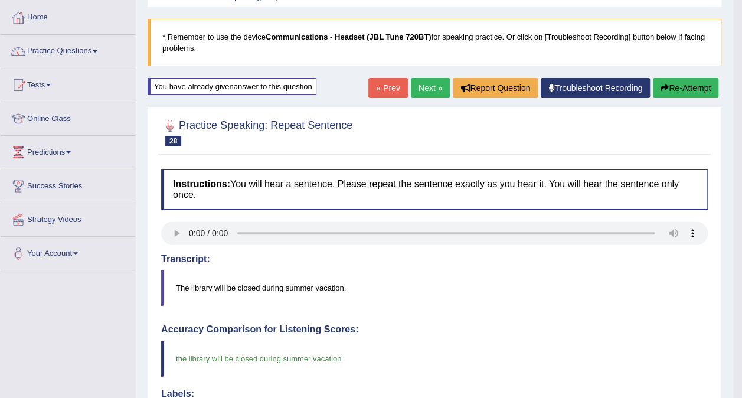
click at [663, 88] on icon "button" at bounding box center [665, 88] width 8 height 8
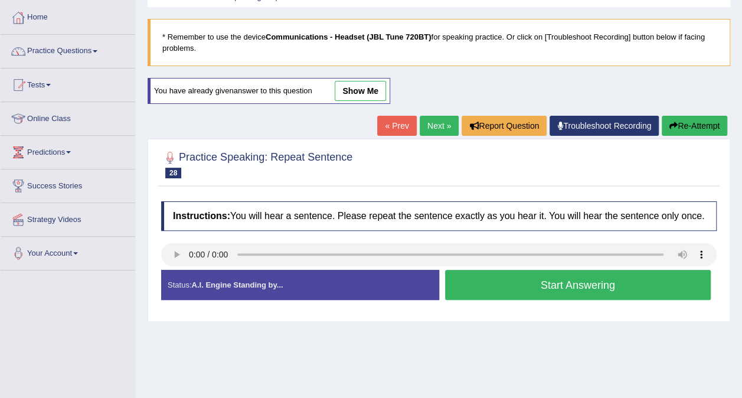
click at [551, 292] on button "Start Answering" at bounding box center [578, 285] width 266 height 30
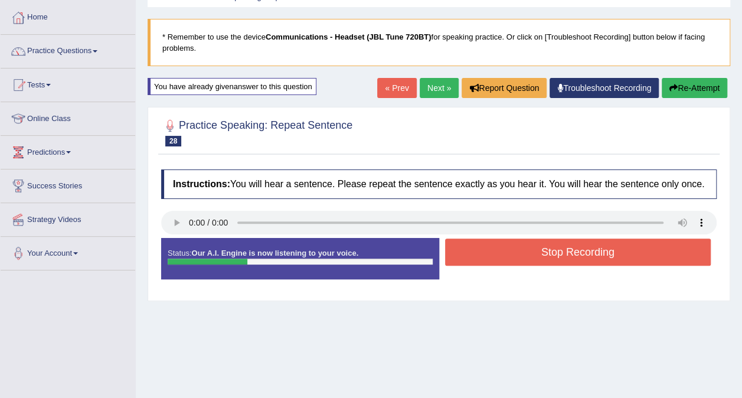
click at [540, 252] on button "Stop Recording" at bounding box center [578, 252] width 266 height 27
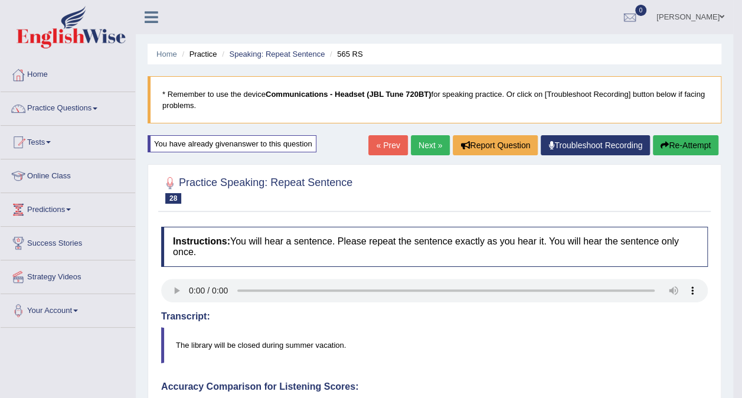
click at [415, 145] on link "Next »" at bounding box center [430, 145] width 39 height 20
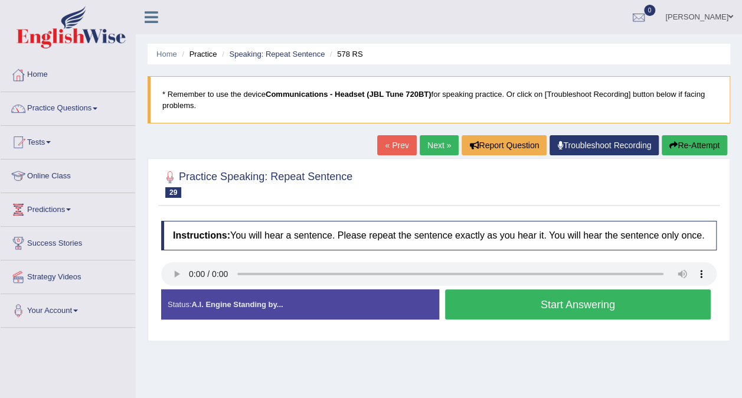
click at [531, 311] on button "Start Answering" at bounding box center [578, 304] width 266 height 30
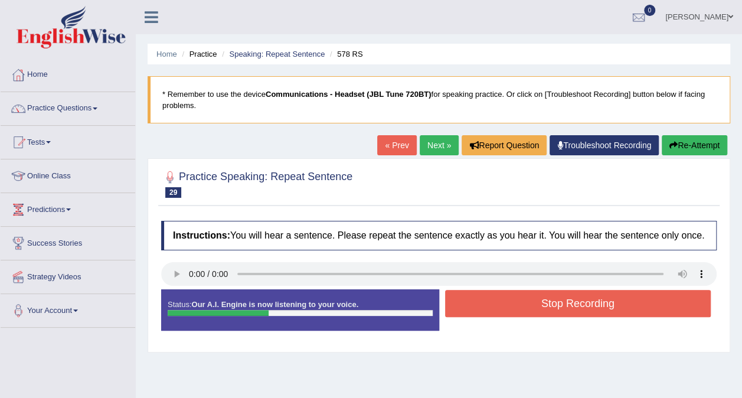
click at [531, 311] on button "Stop Recording" at bounding box center [578, 303] width 266 height 27
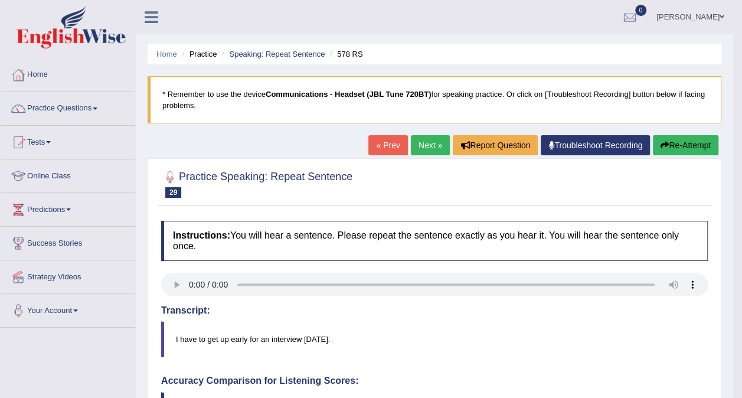
click at [421, 147] on link "Next »" at bounding box center [430, 145] width 39 height 20
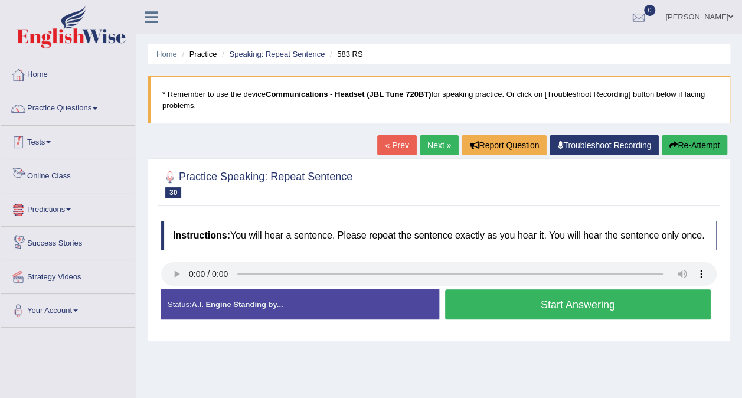
click at [50, 141] on link "Tests" at bounding box center [68, 141] width 135 height 30
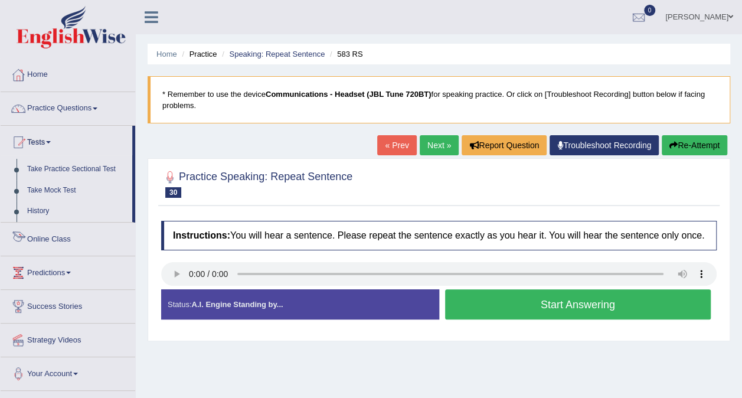
click at [43, 235] on link "Online Class" at bounding box center [68, 238] width 135 height 30
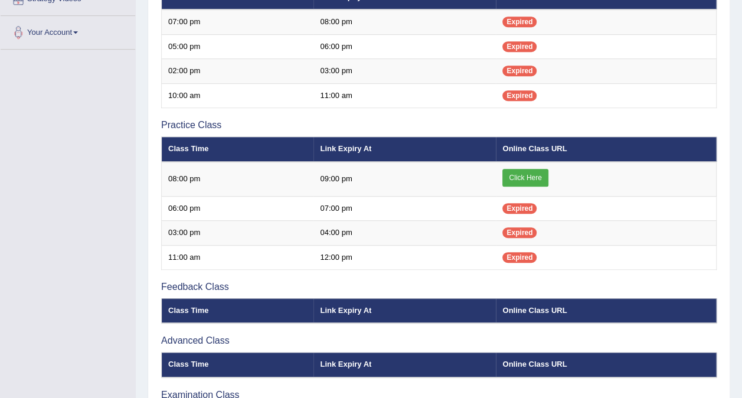
scroll to position [271, 0]
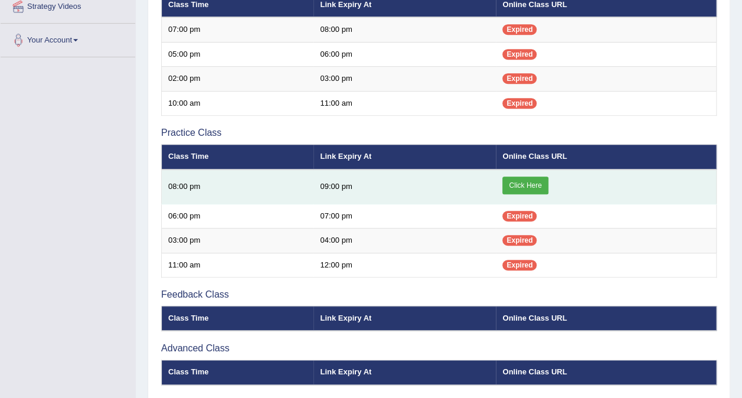
click at [530, 187] on link "Click Here" at bounding box center [525, 186] width 45 height 18
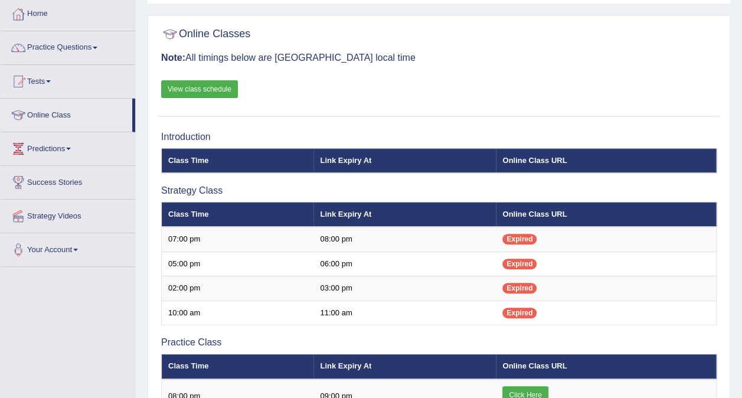
scroll to position [60, 0]
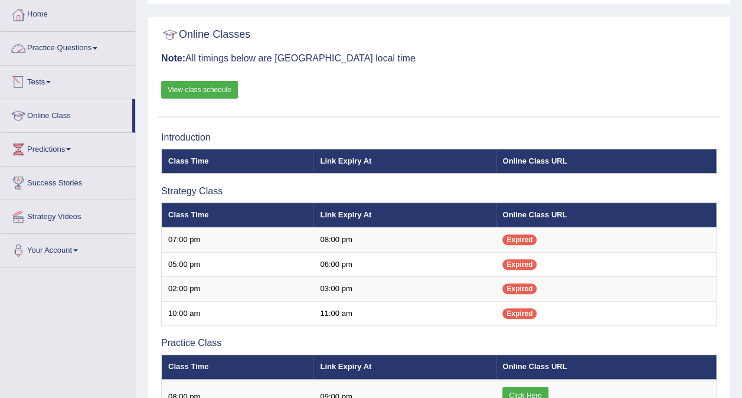
click at [61, 44] on link "Practice Questions" at bounding box center [68, 47] width 135 height 30
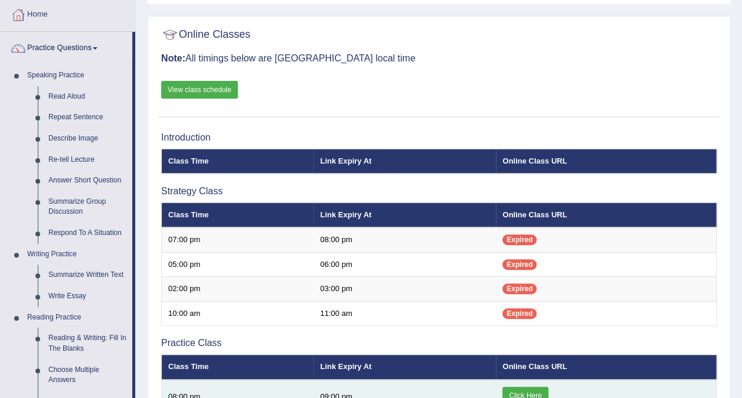
click at [520, 388] on link "Click Here" at bounding box center [525, 396] width 45 height 18
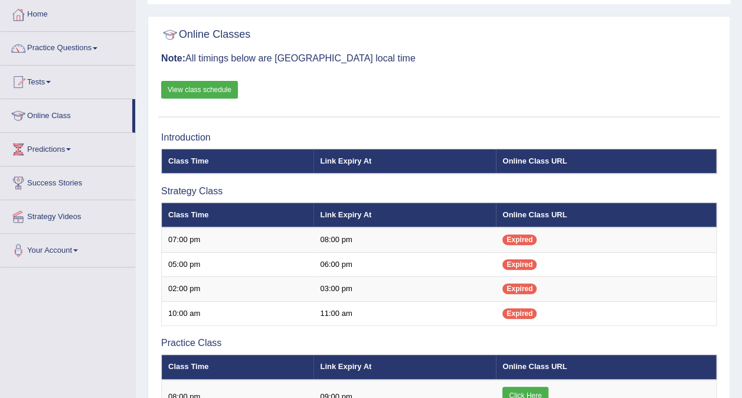
click at [96, 48] on span at bounding box center [95, 48] width 5 height 2
click at [60, 47] on link "Practice Questions" at bounding box center [68, 47] width 135 height 30
